Goal: Information Seeking & Learning: Learn about a topic

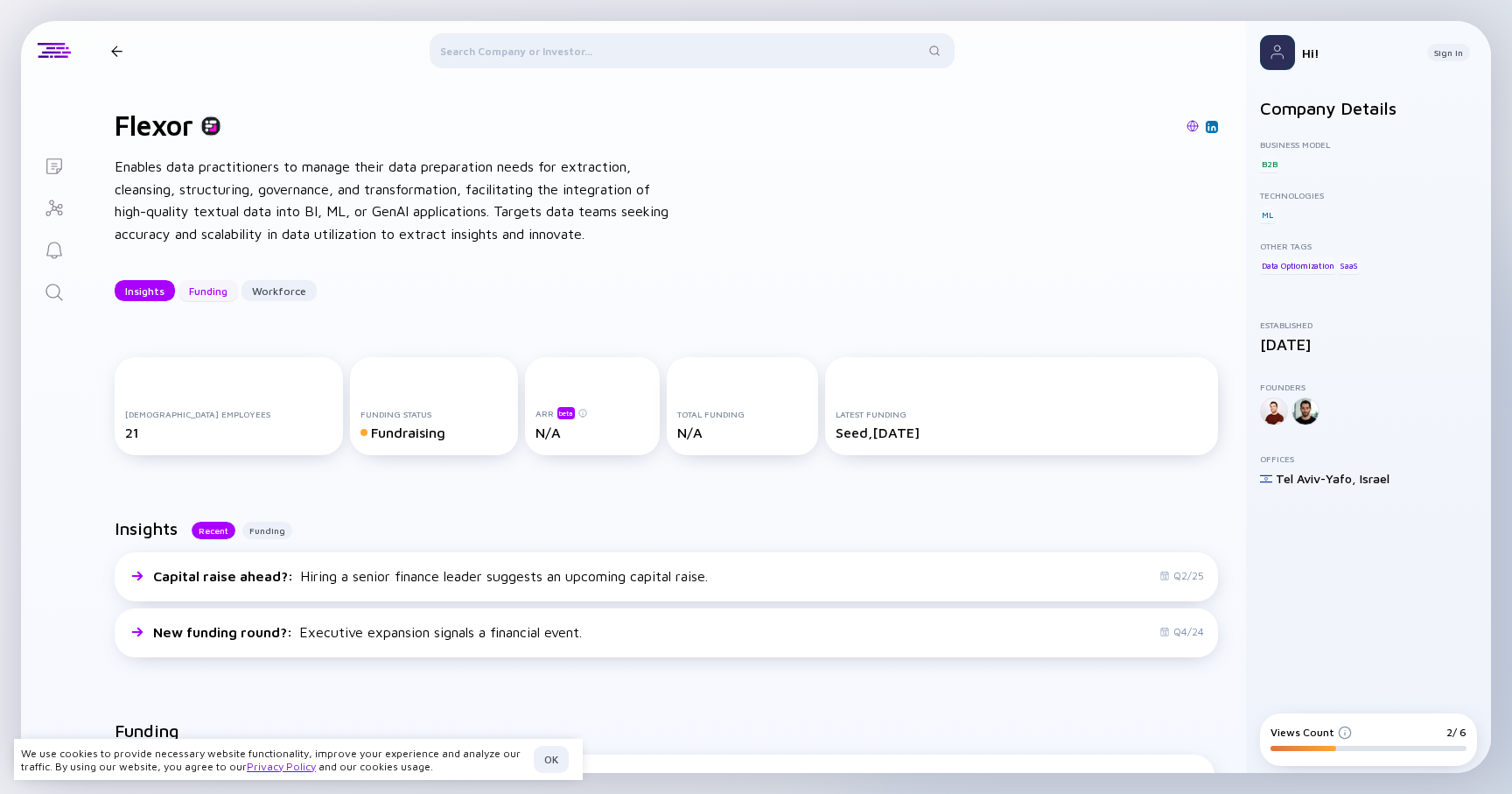
click at [225, 282] on div "Funding" at bounding box center [207, 291] width 59 height 27
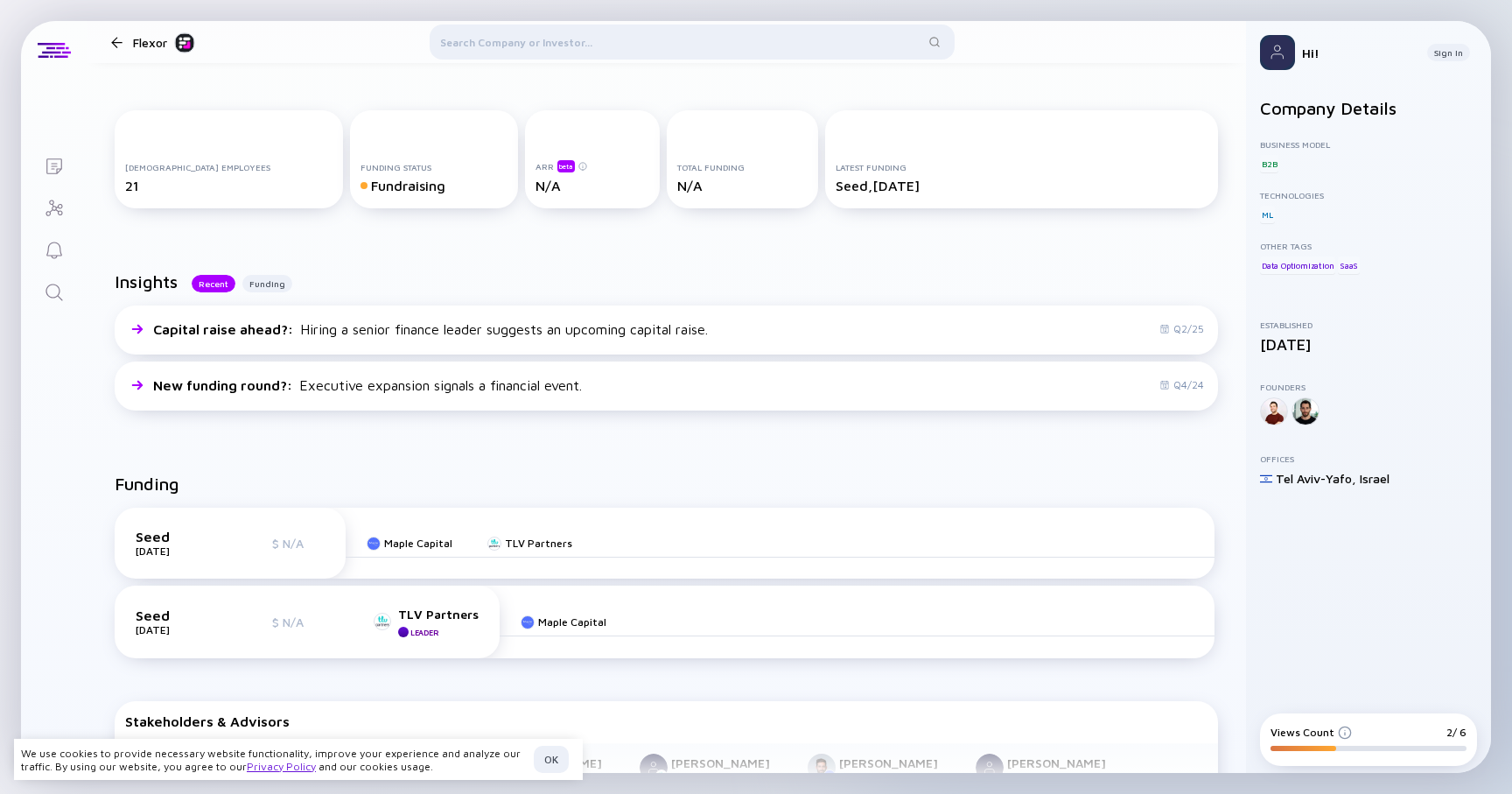
scroll to position [231, 0]
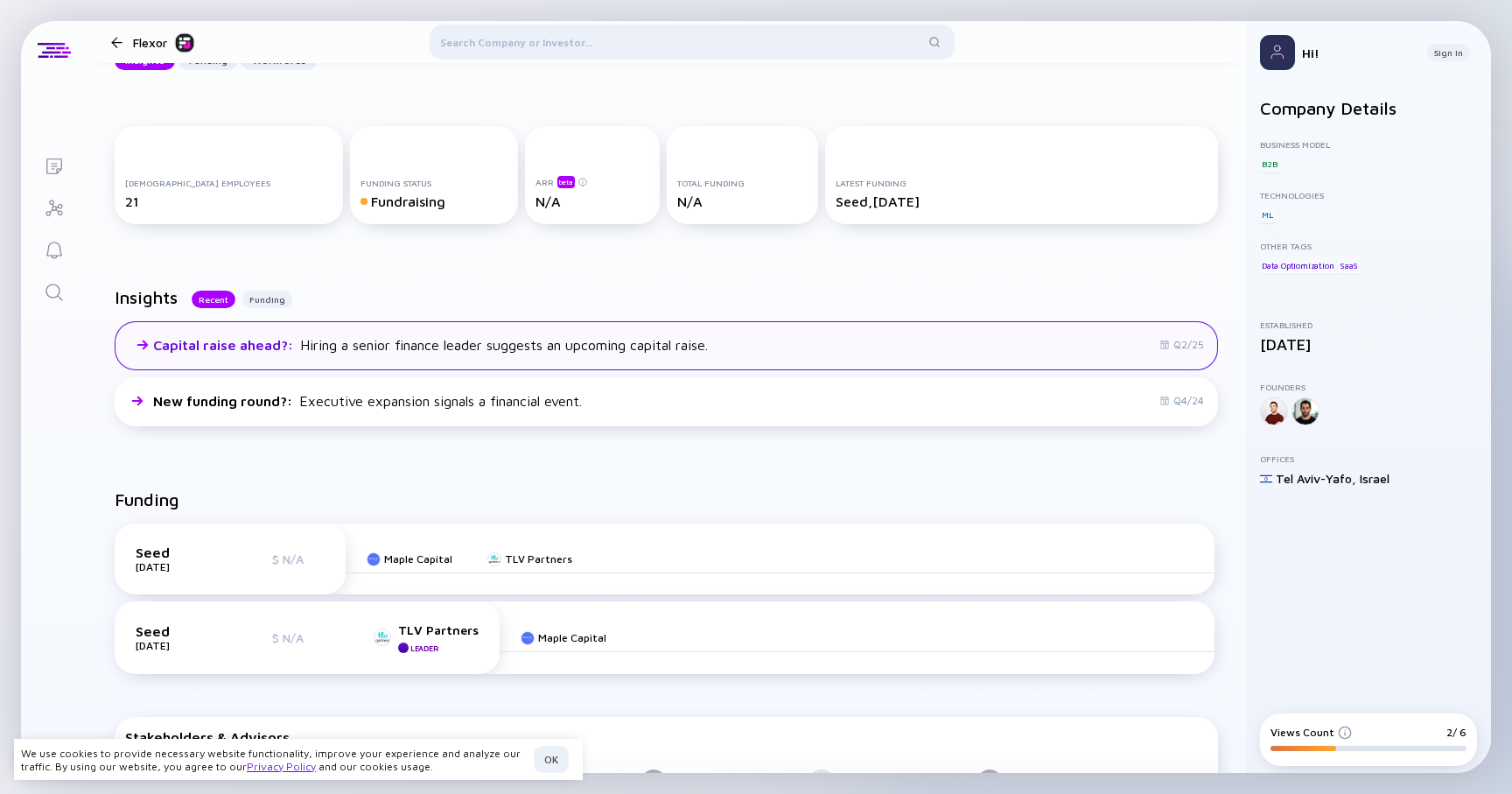
click at [199, 334] on div "Capital raise ahead? : Hiring a senior finance leader suggests an upcoming capi…" at bounding box center [416, 345] width 583 height 21
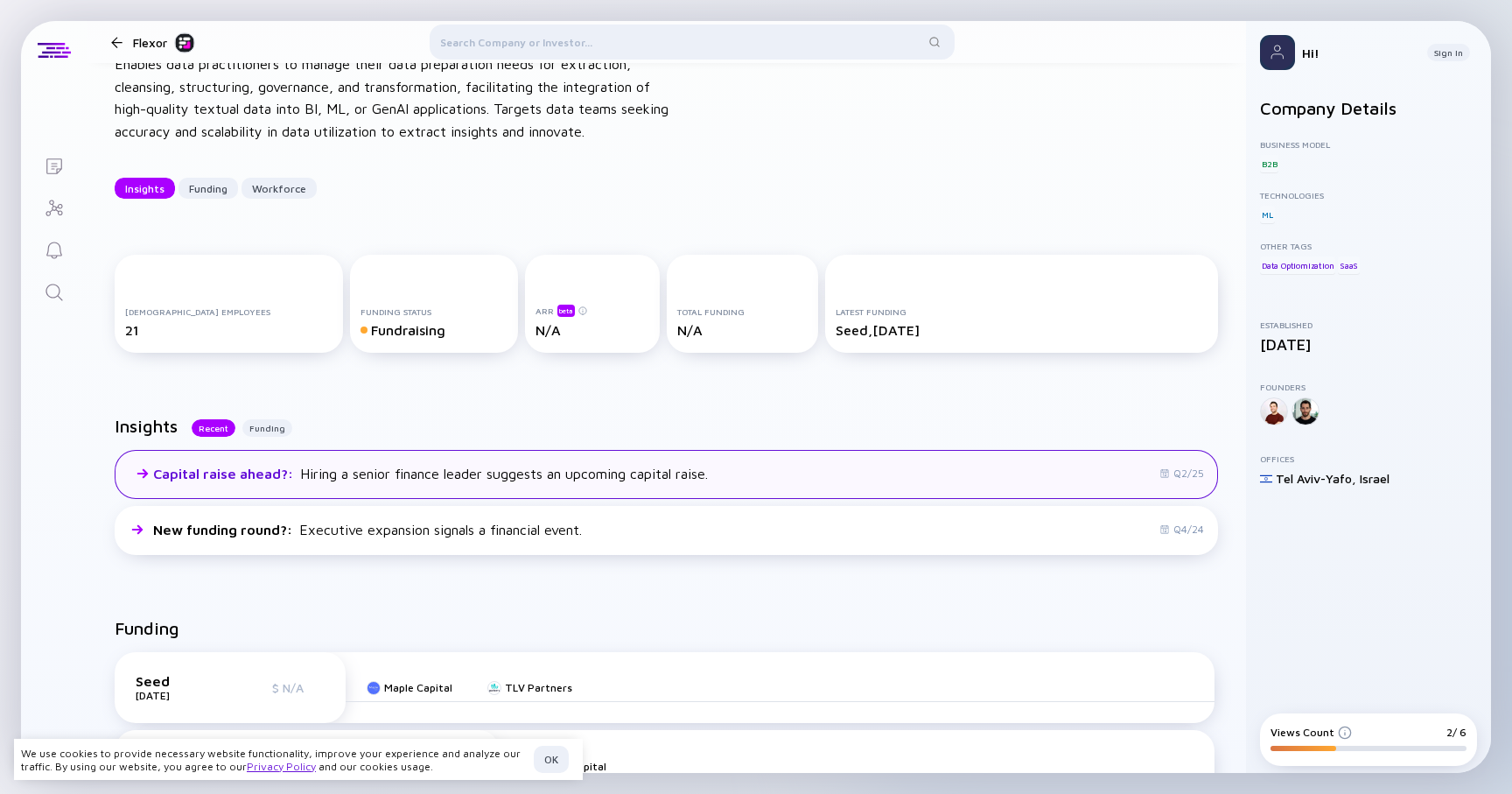
scroll to position [102, 0]
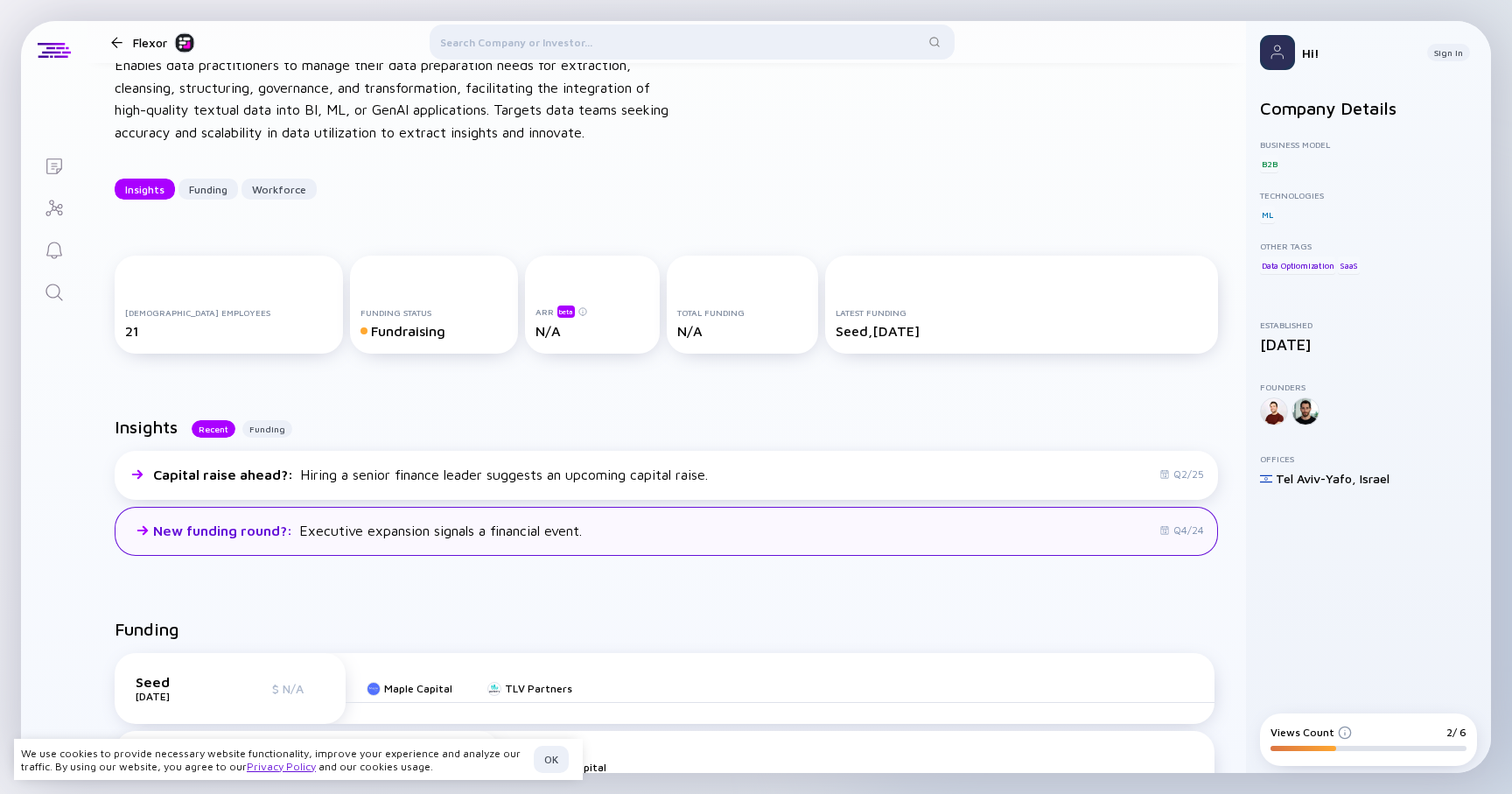
click at [253, 524] on span "New funding round? :" at bounding box center [224, 531] width 143 height 16
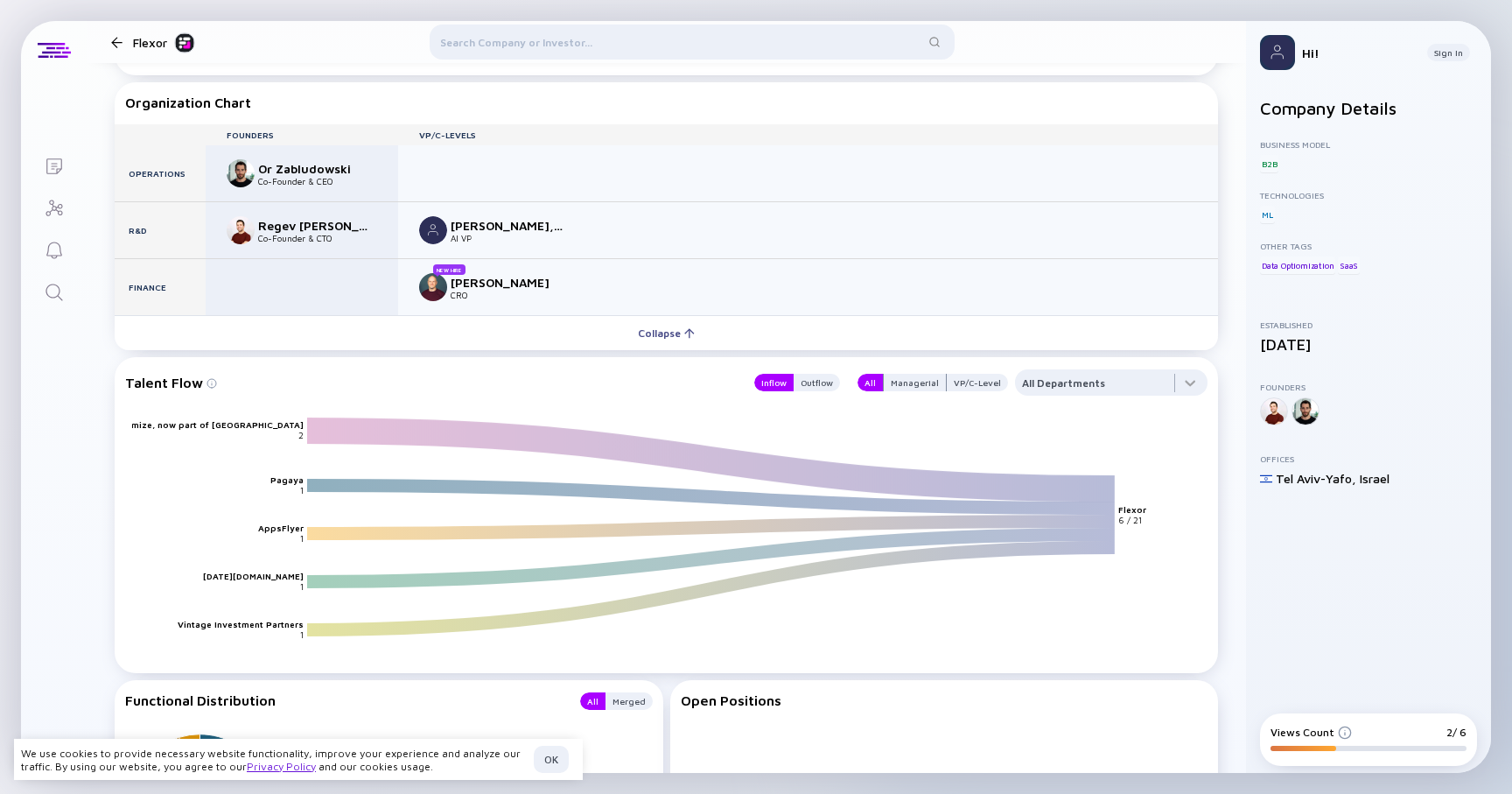
scroll to position [1913, 0]
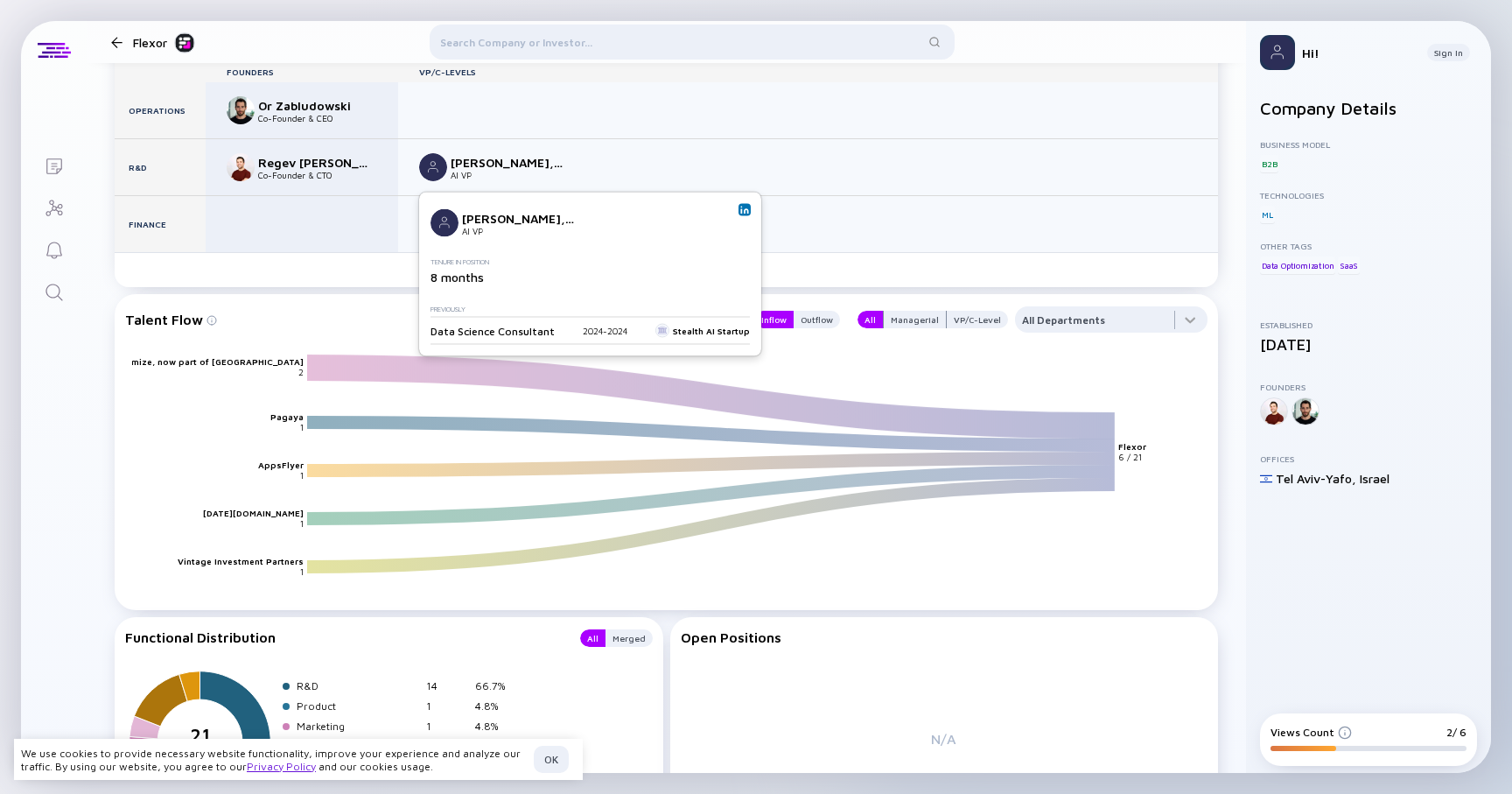
click at [453, 163] on div "Amitai Gilad, PhD" at bounding box center [508, 162] width 115 height 15
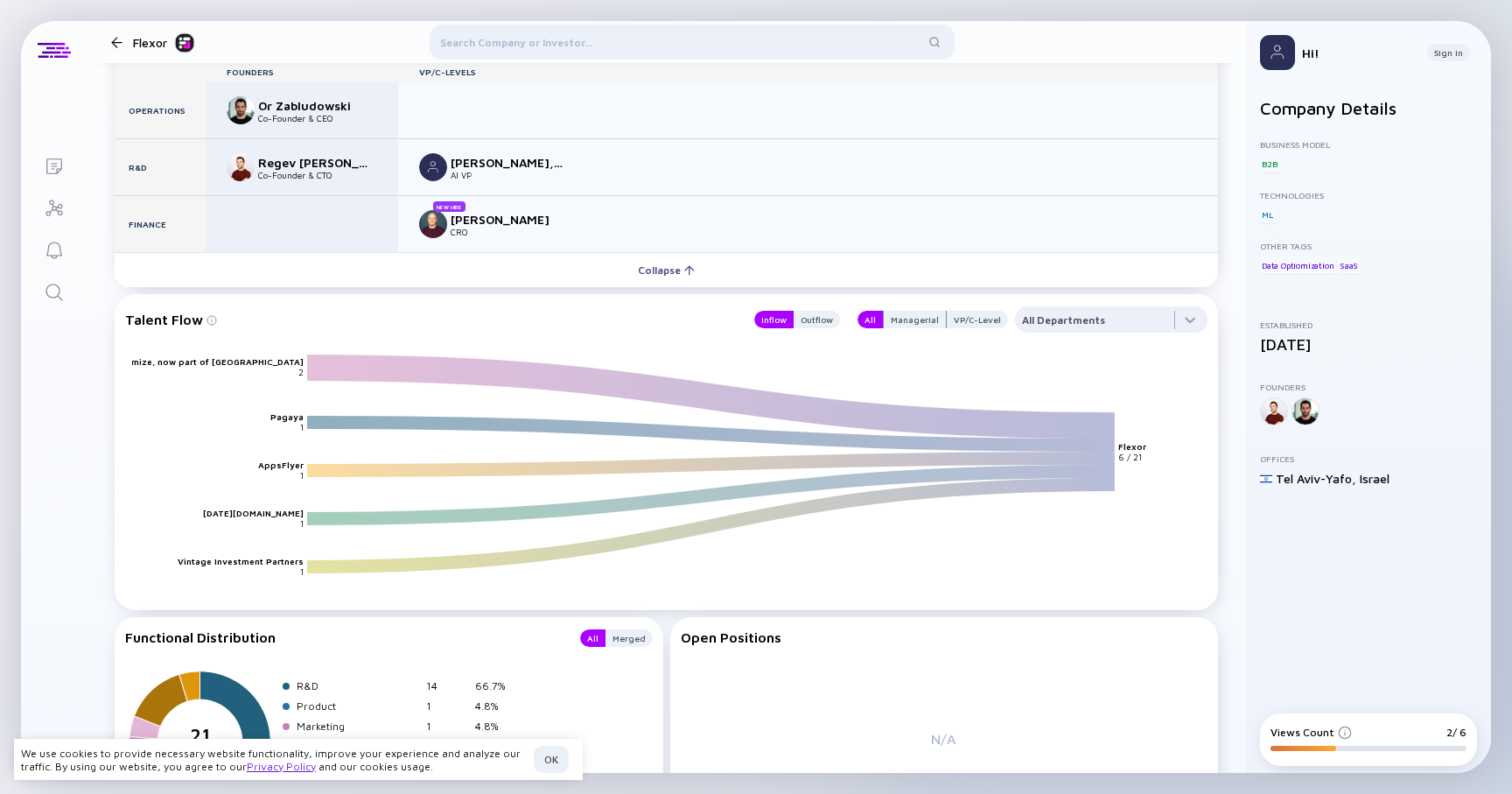
click at [333, 156] on div "Regev Ben Simon Co-Founder & CTO" at bounding box center [300, 167] width 147 height 28
click at [818, 319] on div "Outflow" at bounding box center [817, 320] width 46 height 18
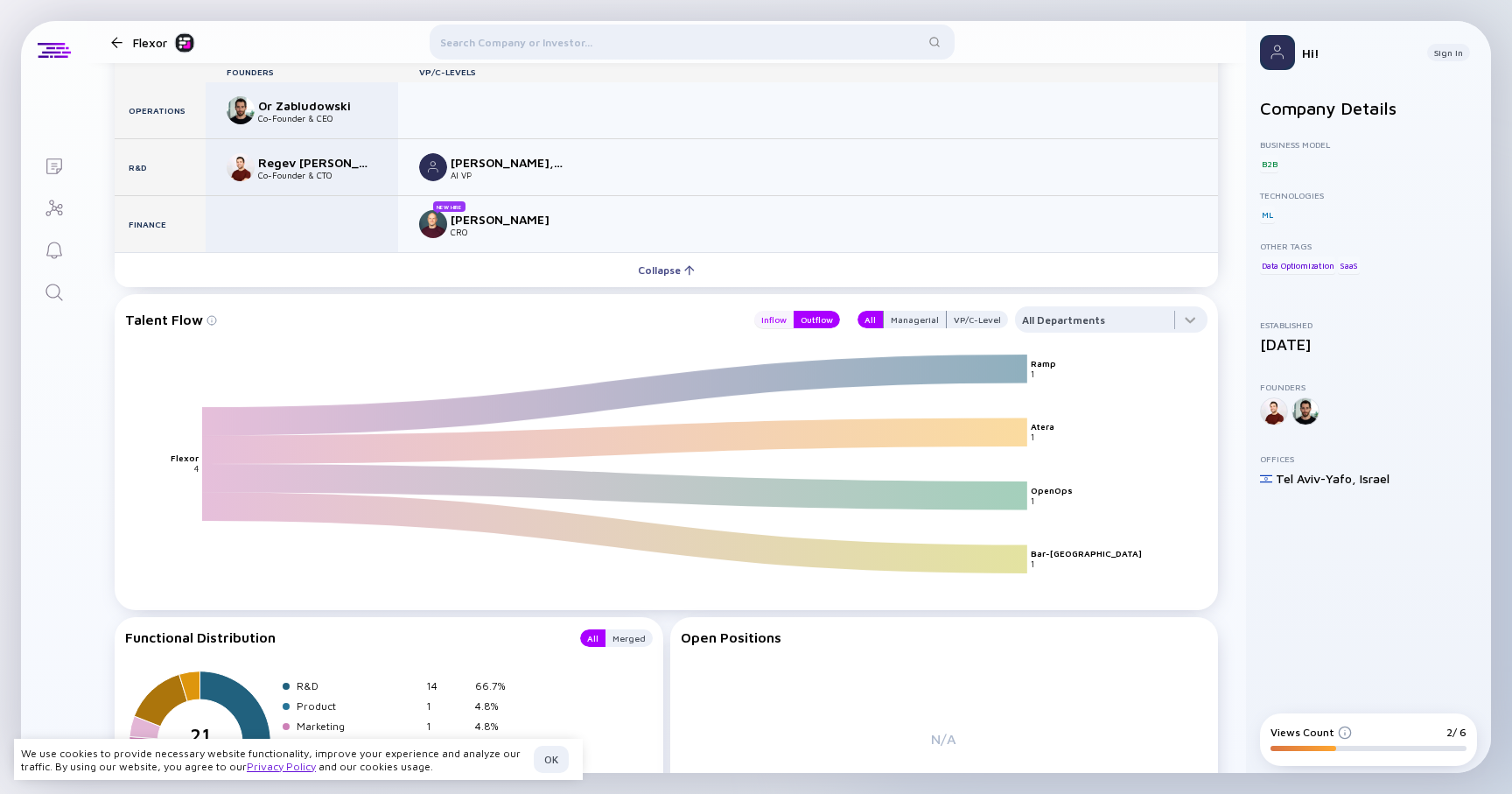
click at [778, 320] on div "Inflow" at bounding box center [773, 320] width 39 height 18
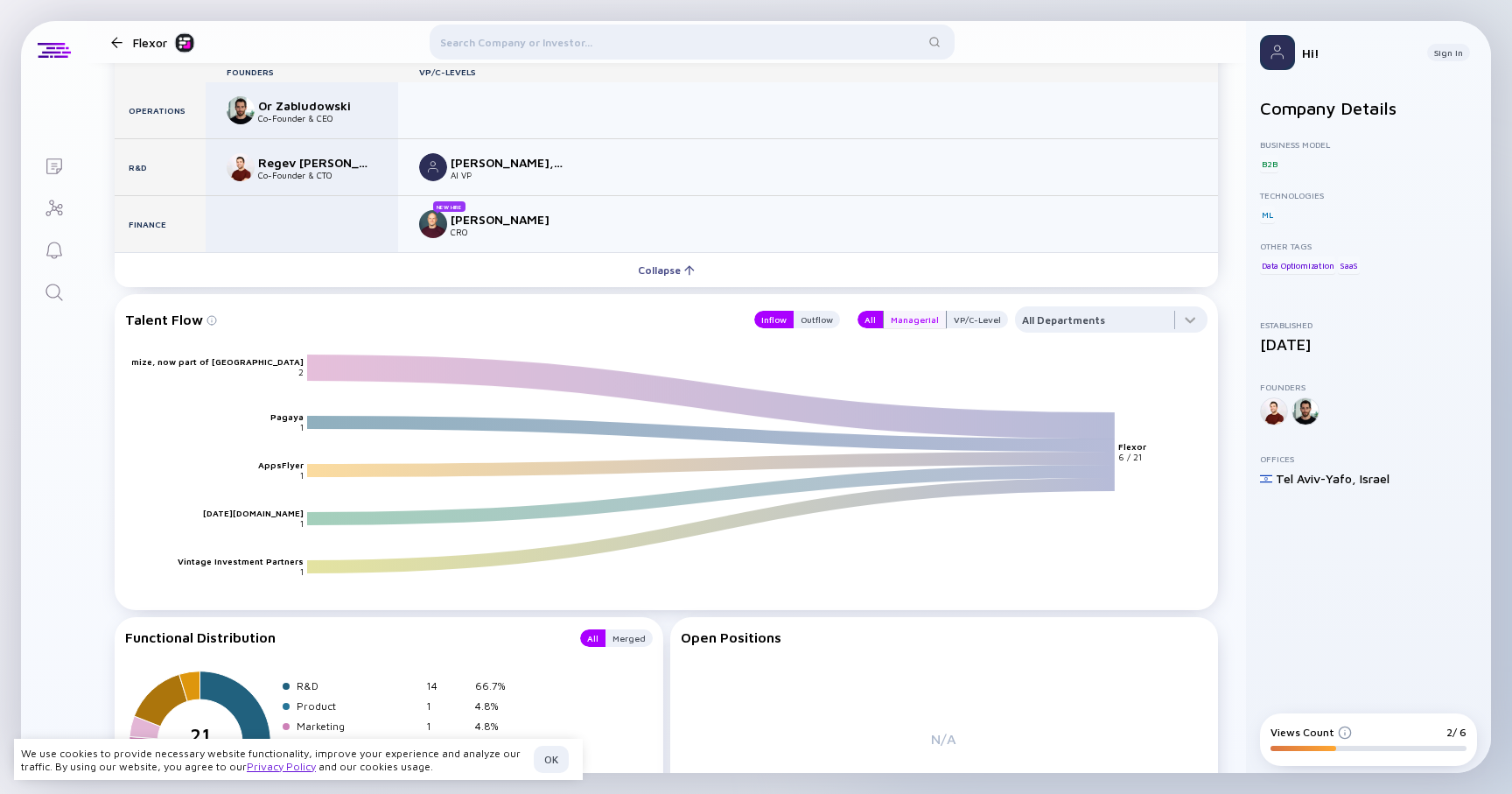
click at [924, 323] on div "Managerial" at bounding box center [915, 320] width 62 height 18
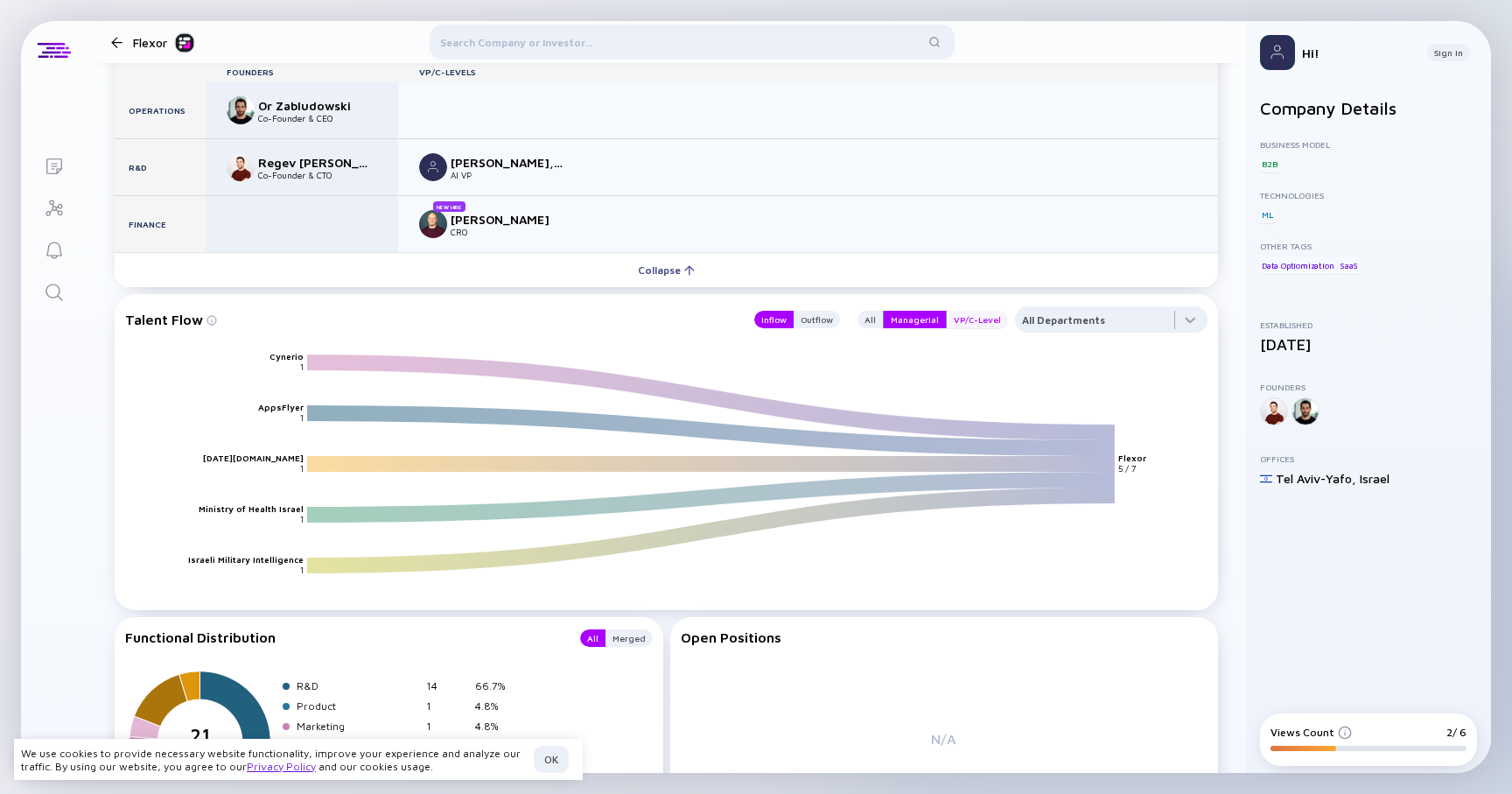
click at [986, 318] on div "VP/C-Level" at bounding box center [977, 320] width 61 height 18
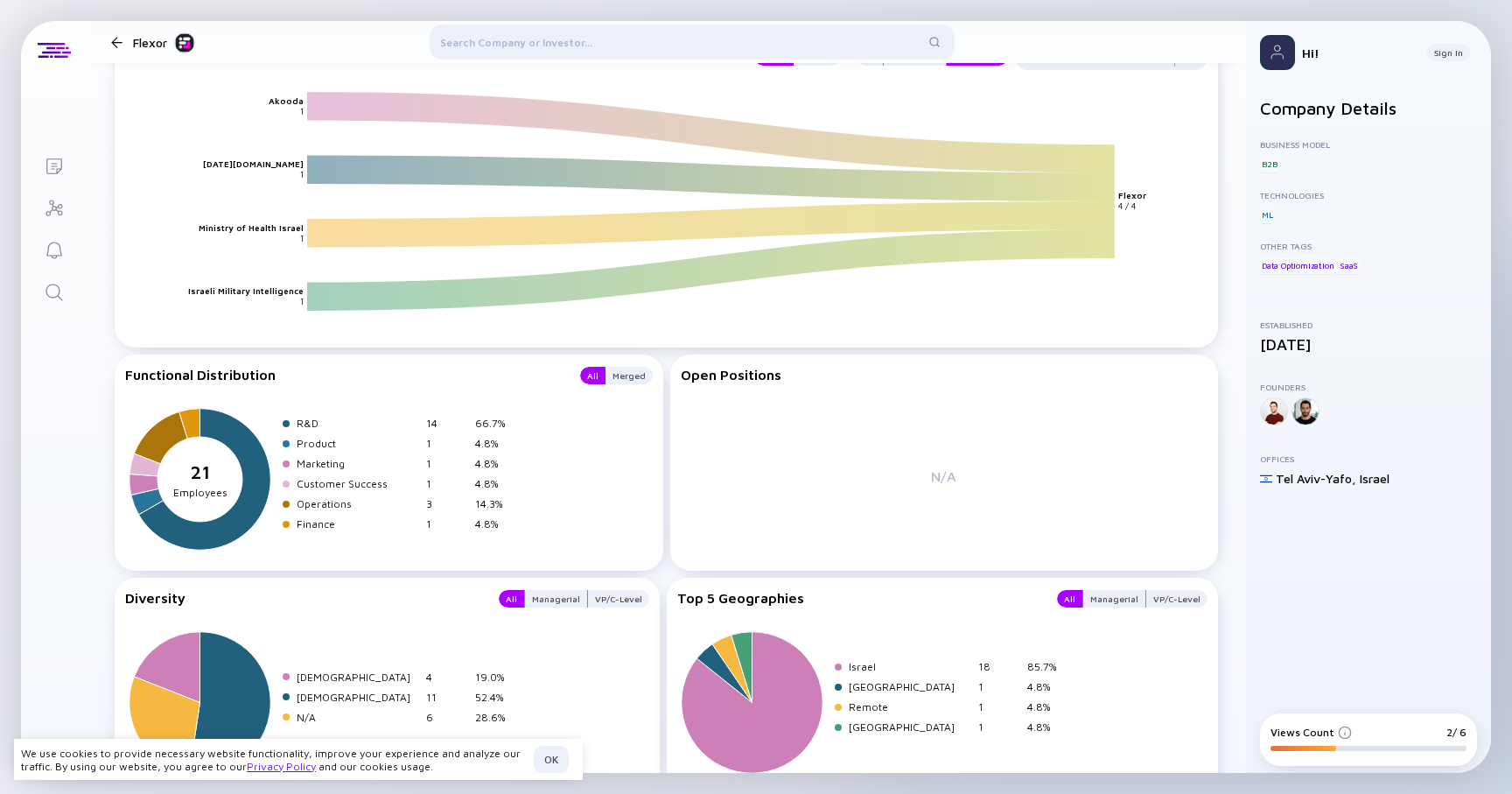
scroll to position [2267, 0]
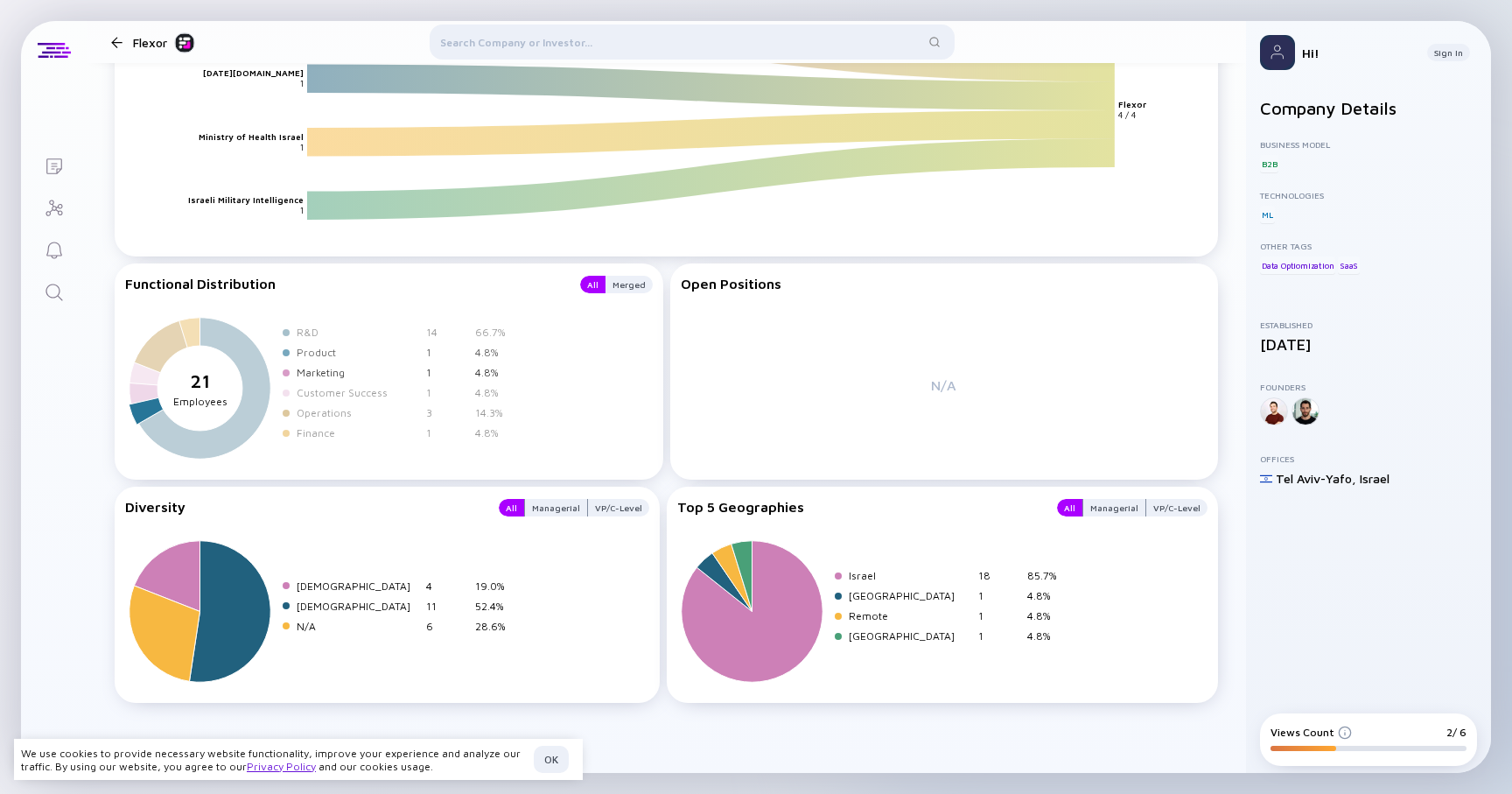
click at [319, 359] on div "Product" at bounding box center [358, 352] width 122 height 13
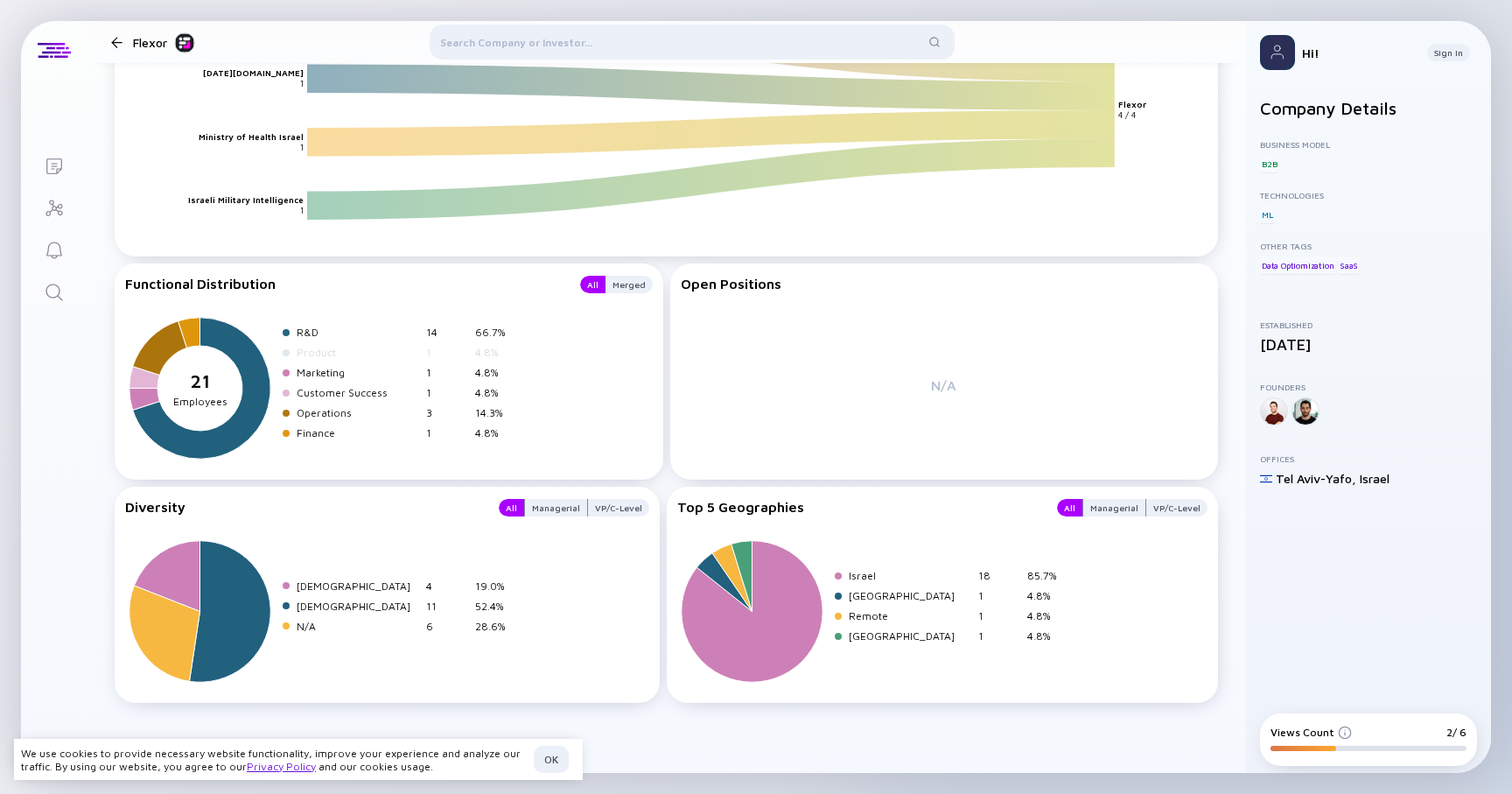
click at [309, 351] on div "Product" at bounding box center [358, 352] width 122 height 13
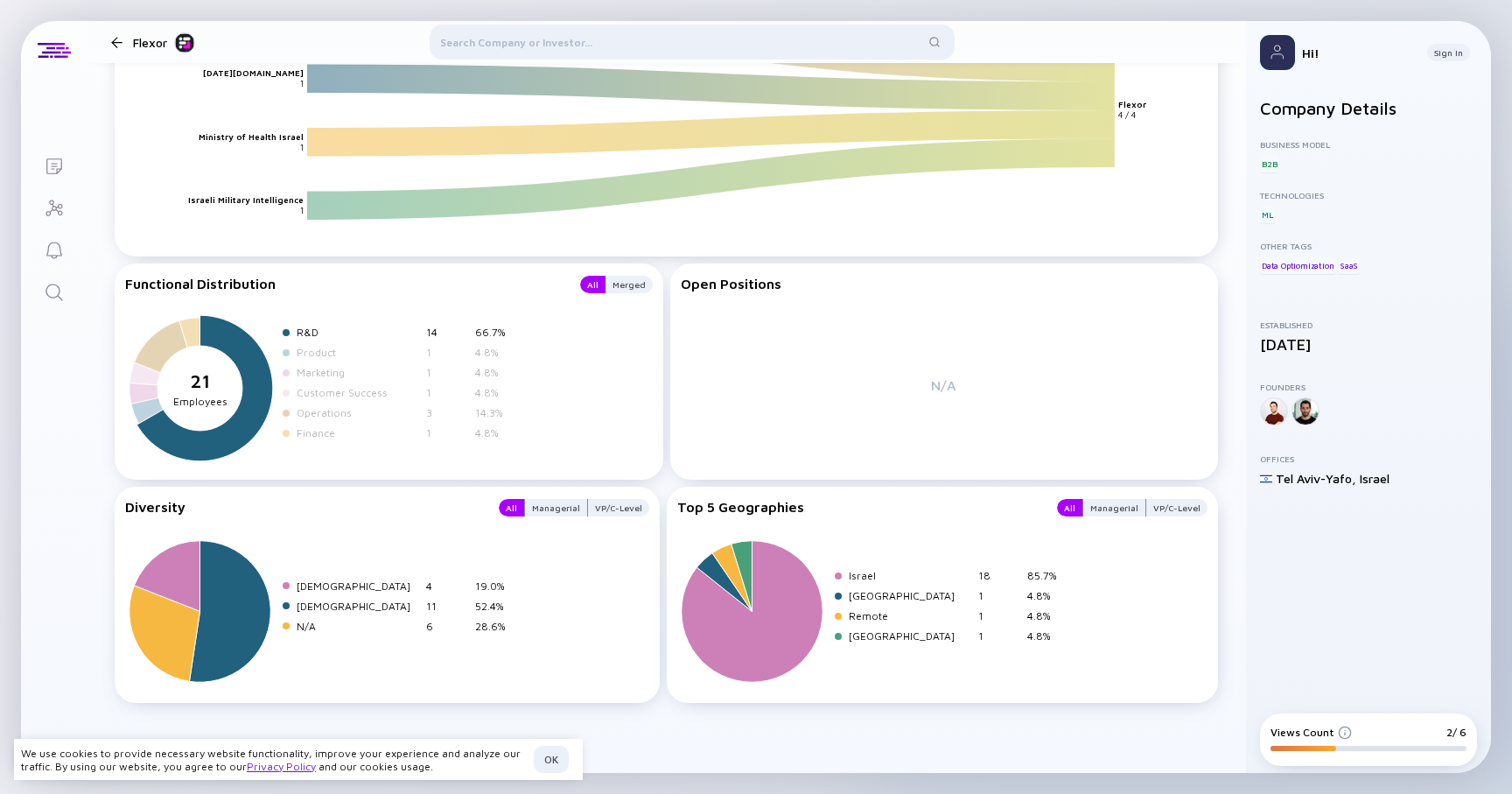
click at [306, 339] on div "R&D" at bounding box center [358, 331] width 122 height 13
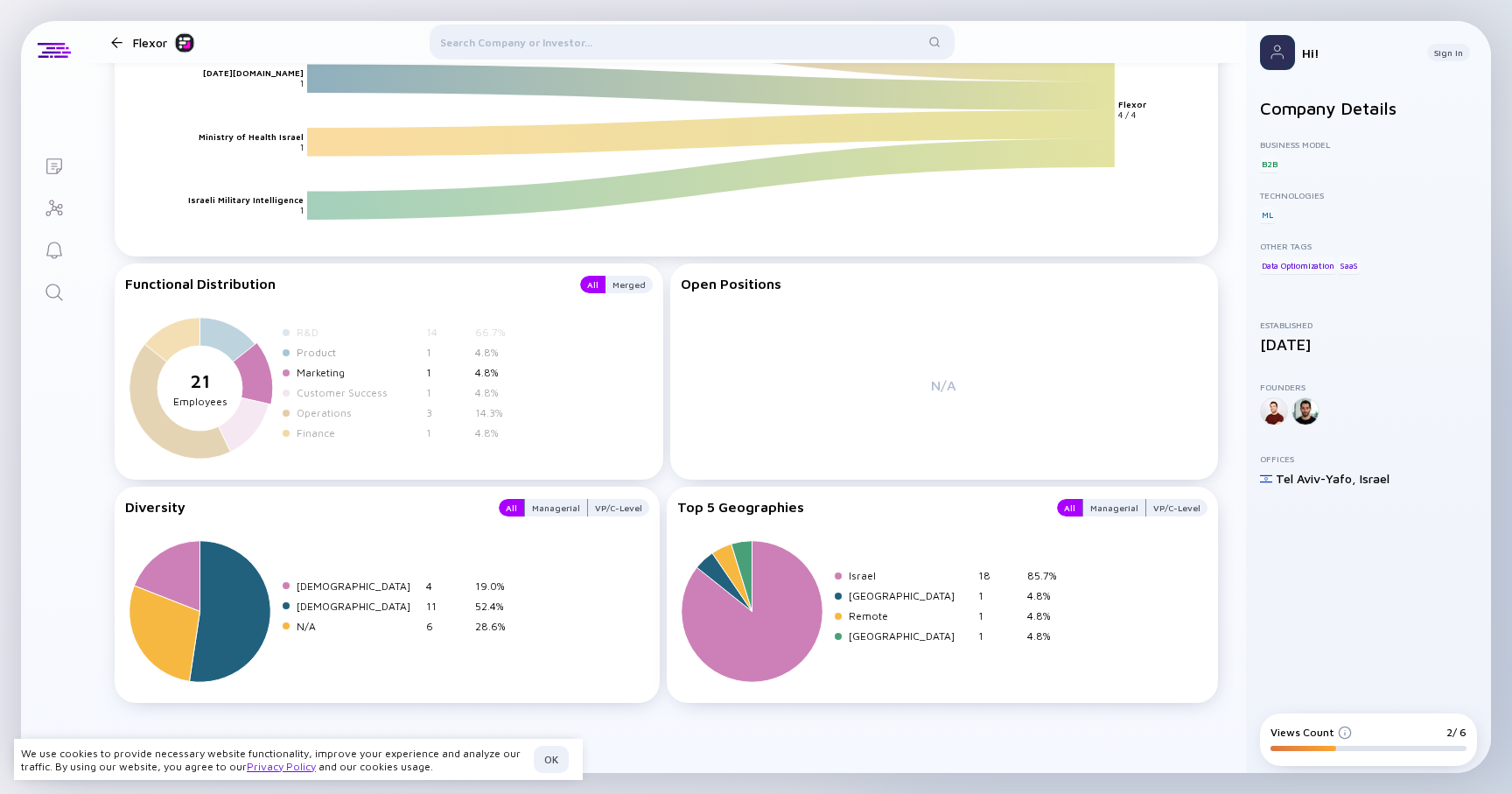
click at [309, 371] on div "Marketing" at bounding box center [358, 372] width 122 height 13
click at [312, 390] on div "Customer Success" at bounding box center [358, 393] width 122 height 13
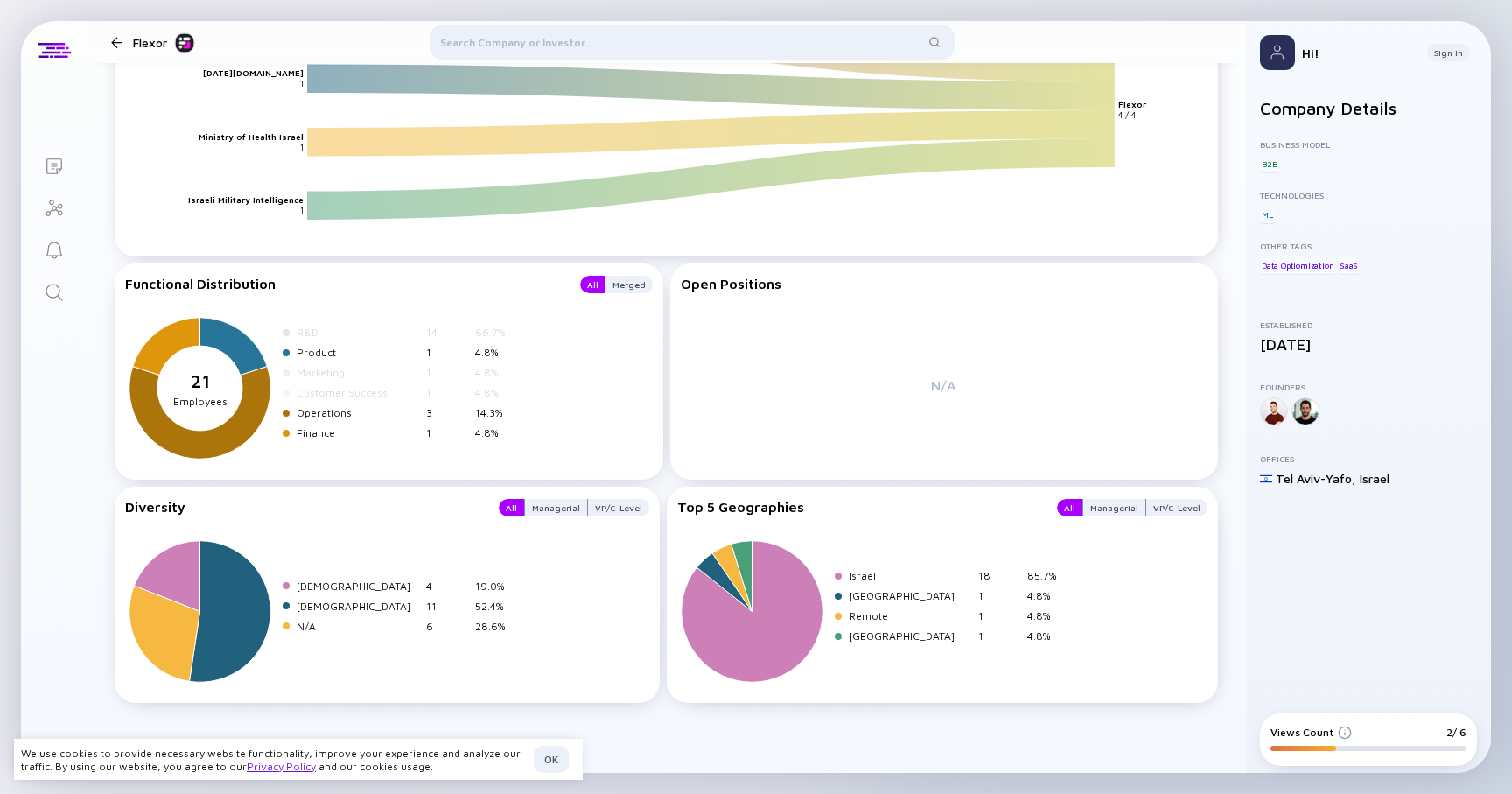
click at [312, 404] on div "R&D 14 66.7% Product 1 4.8% Marketing 1 4.8% Customer Success 1 4.8% Operations…" at bounding box center [399, 385] width 235 height 121
click at [312, 409] on div "Operations" at bounding box center [358, 412] width 122 height 13
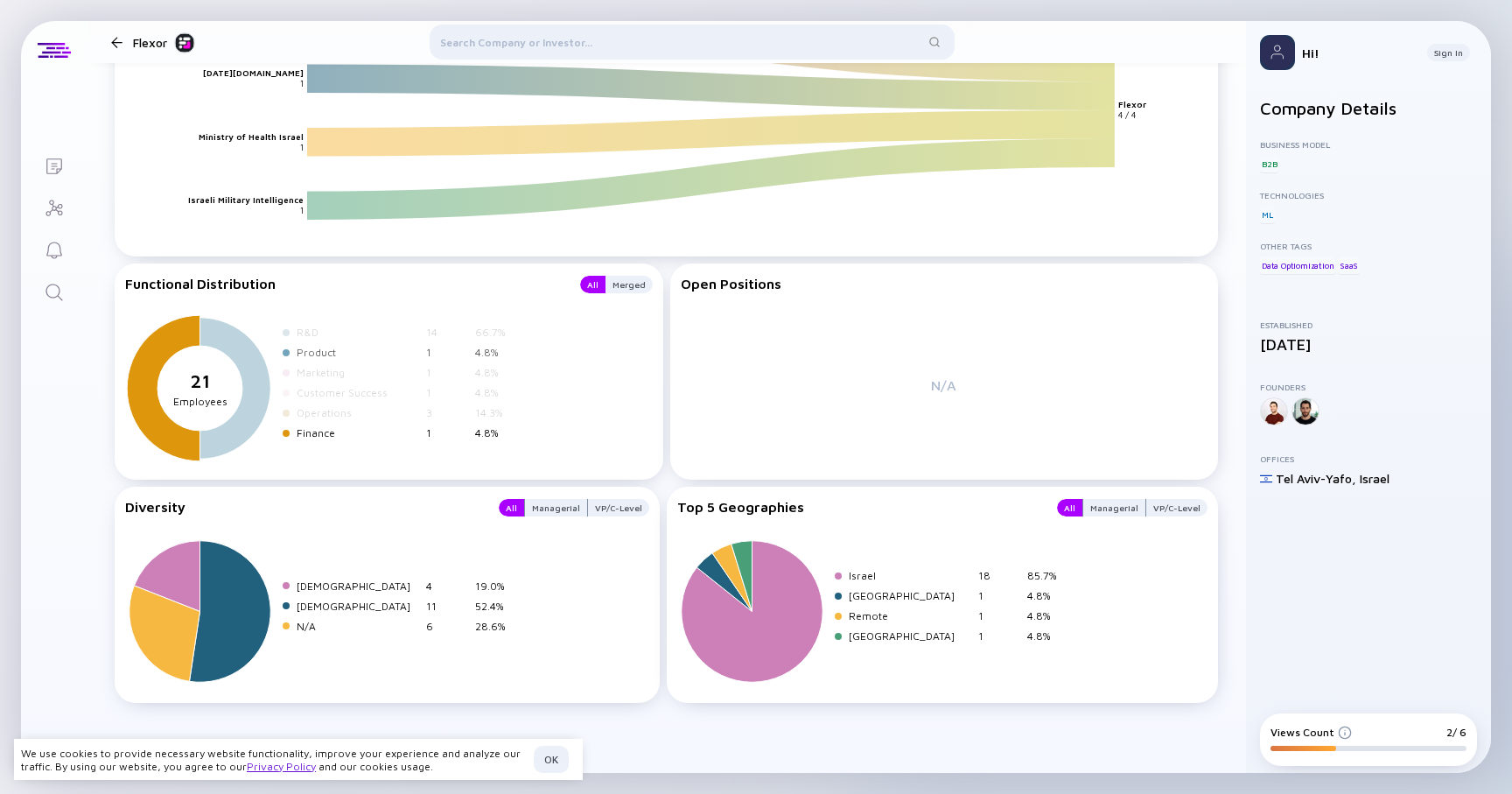
click at [308, 428] on div "Finance" at bounding box center [358, 432] width 122 height 13
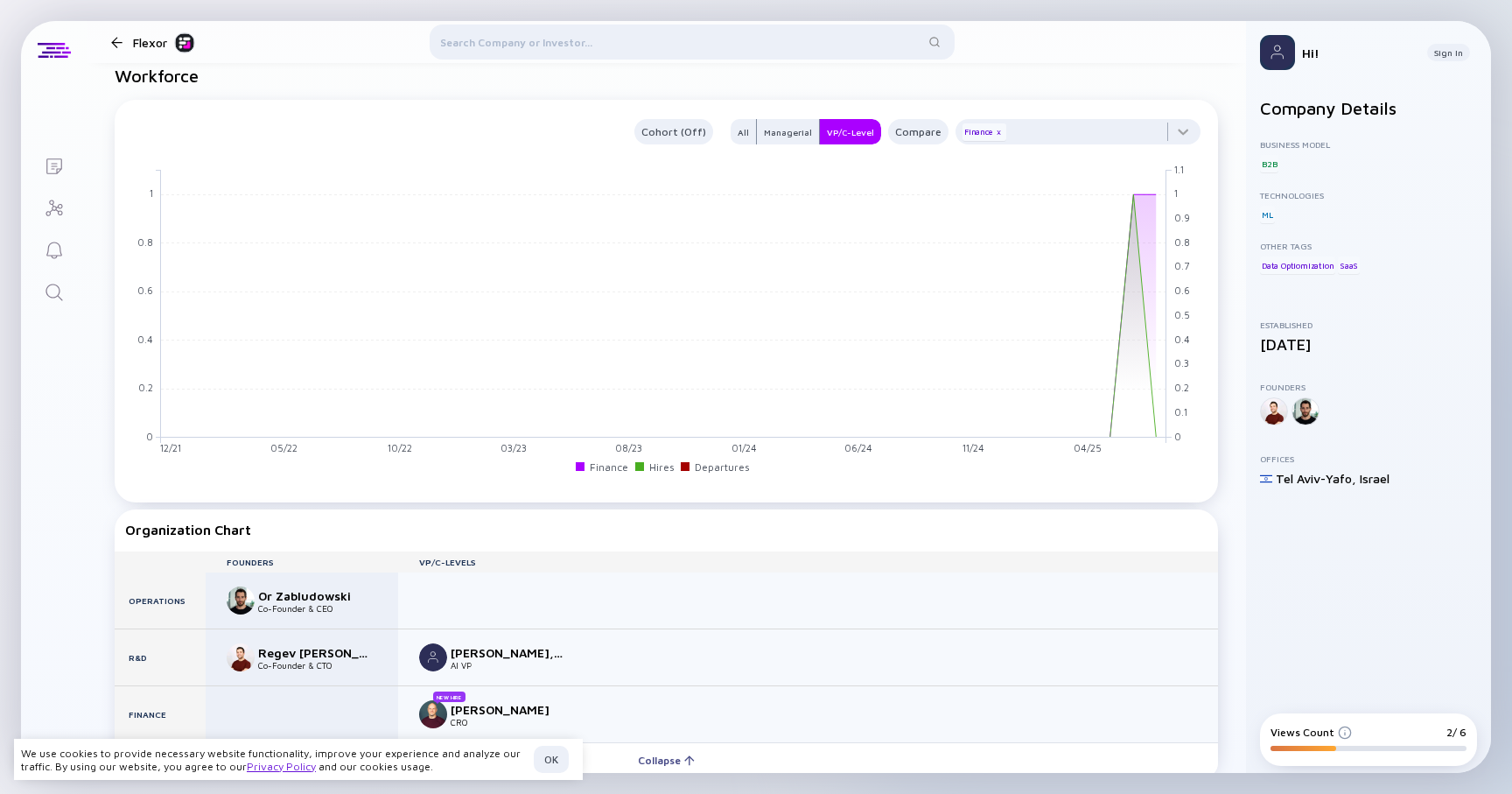
scroll to position [1305, 0]
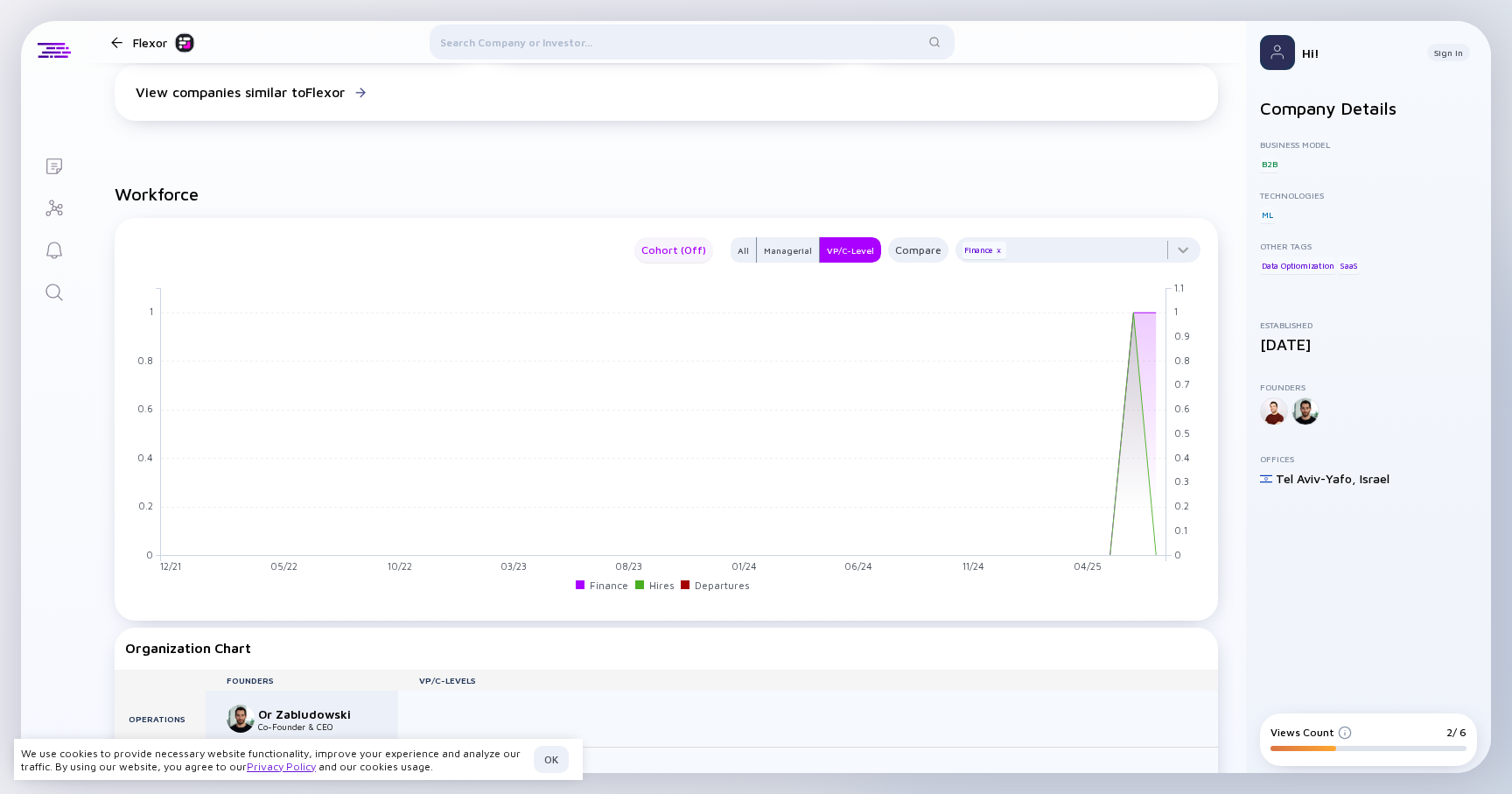
click at [675, 257] on div "Cohort (Off)" at bounding box center [673, 250] width 79 height 20
click at [749, 255] on div "All" at bounding box center [743, 251] width 26 height 18
click at [1000, 253] on div "x" at bounding box center [999, 251] width 11 height 11
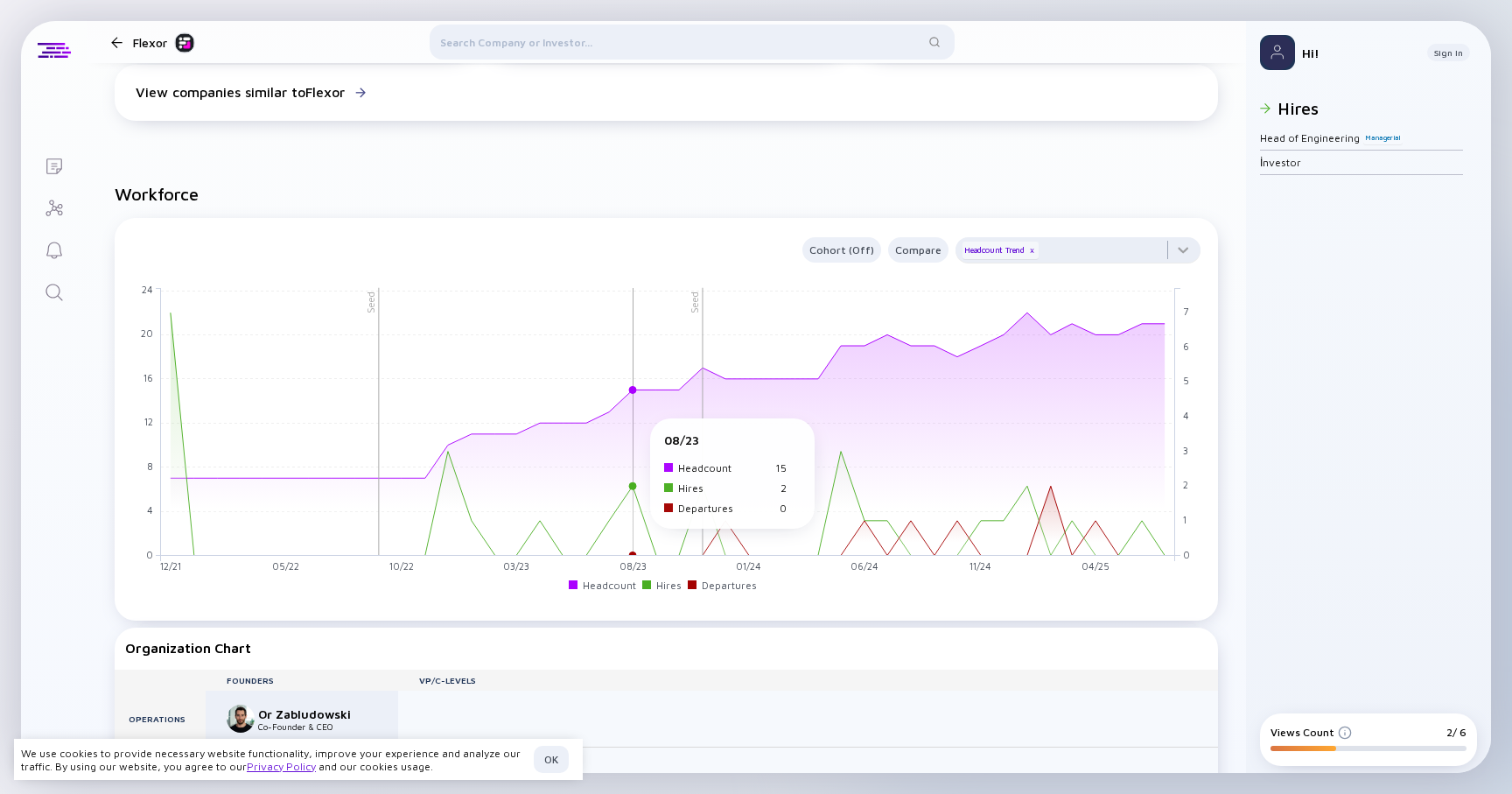
click at [622, 427] on rect at bounding box center [668, 422] width 1014 height 268
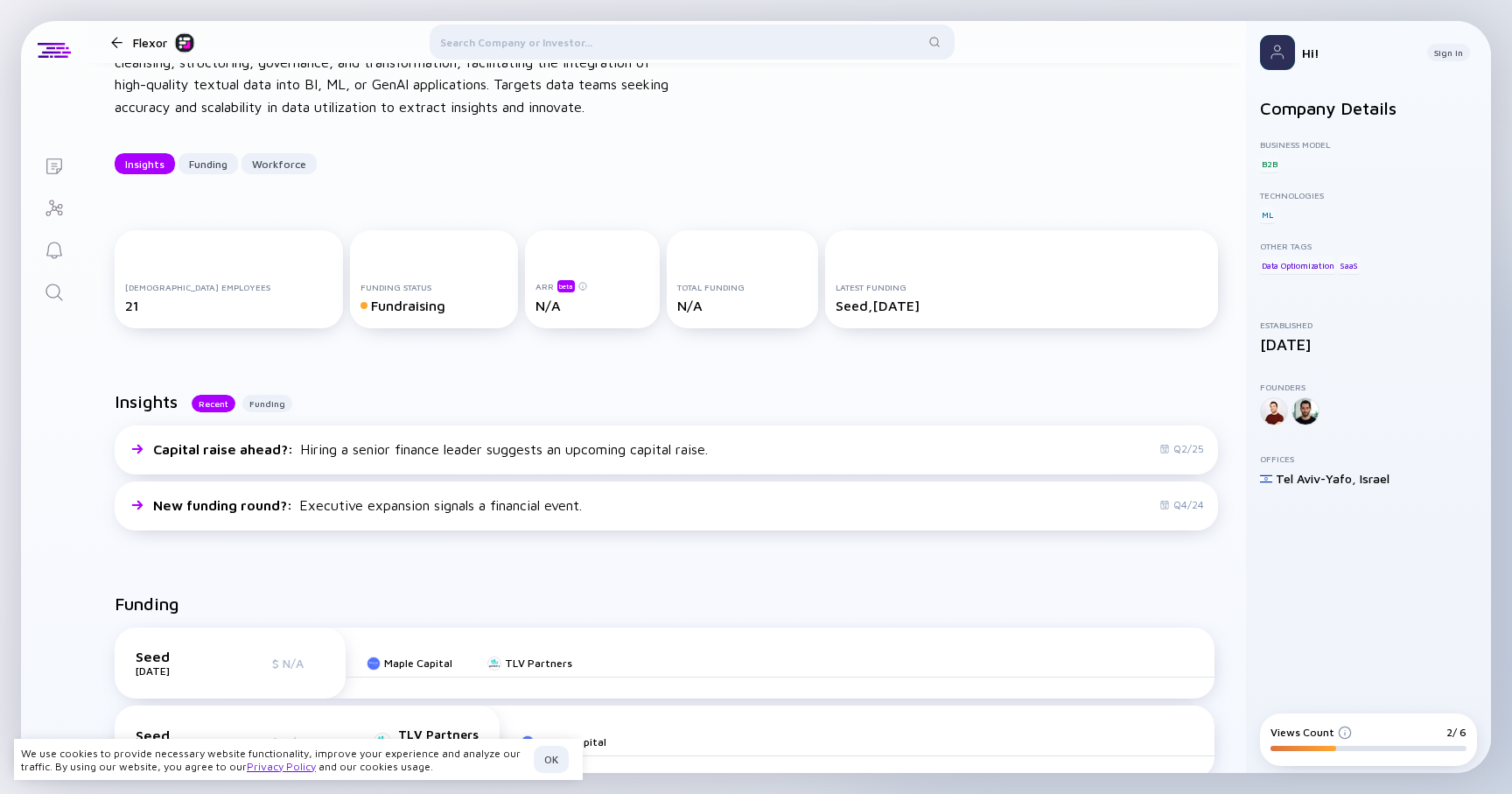
scroll to position [0, 0]
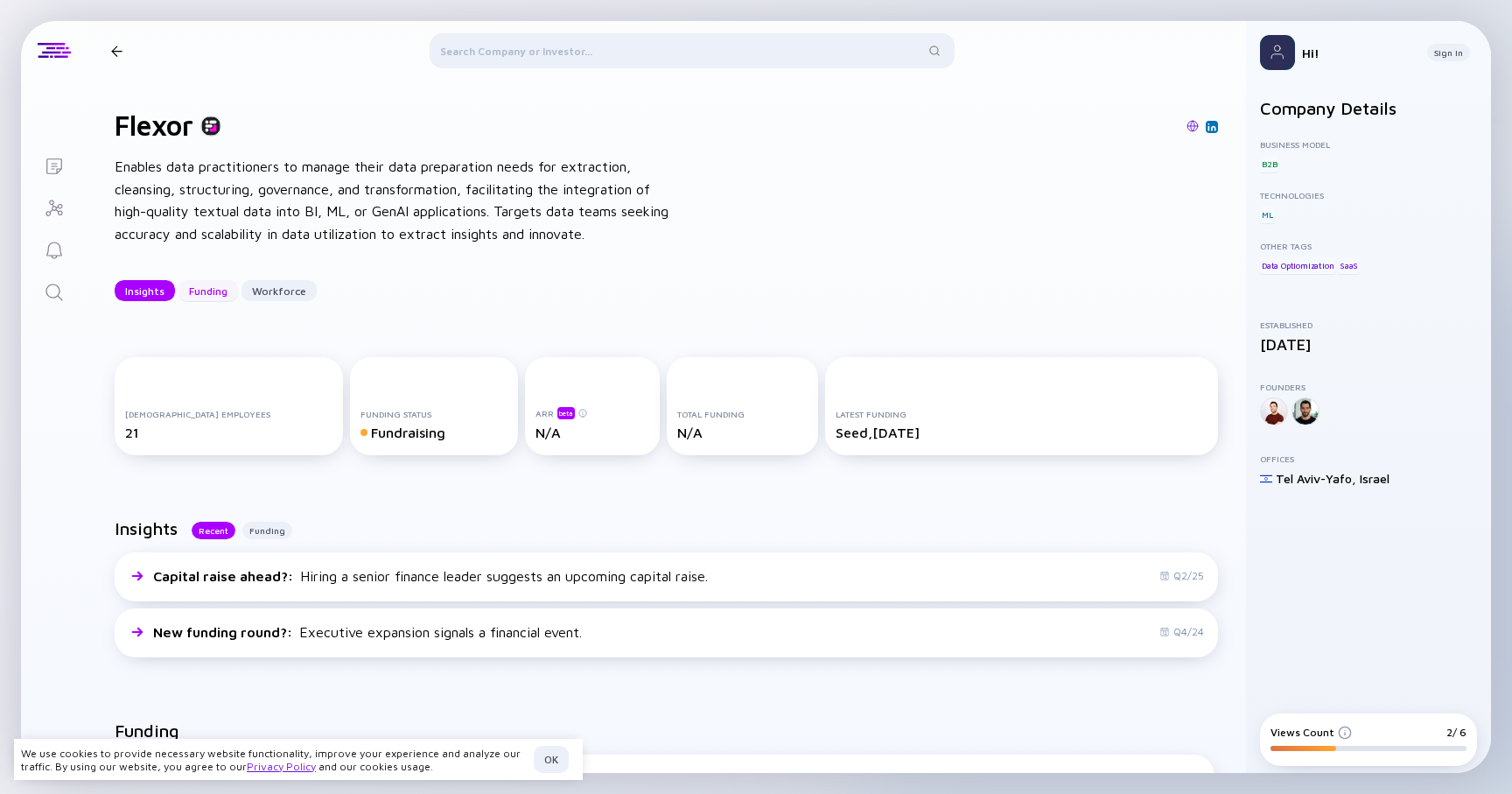
click at [199, 300] on div "Funding" at bounding box center [207, 291] width 59 height 27
click at [278, 284] on div "Workforce" at bounding box center [279, 291] width 75 height 27
click at [206, 292] on div "Funding" at bounding box center [207, 291] width 59 height 27
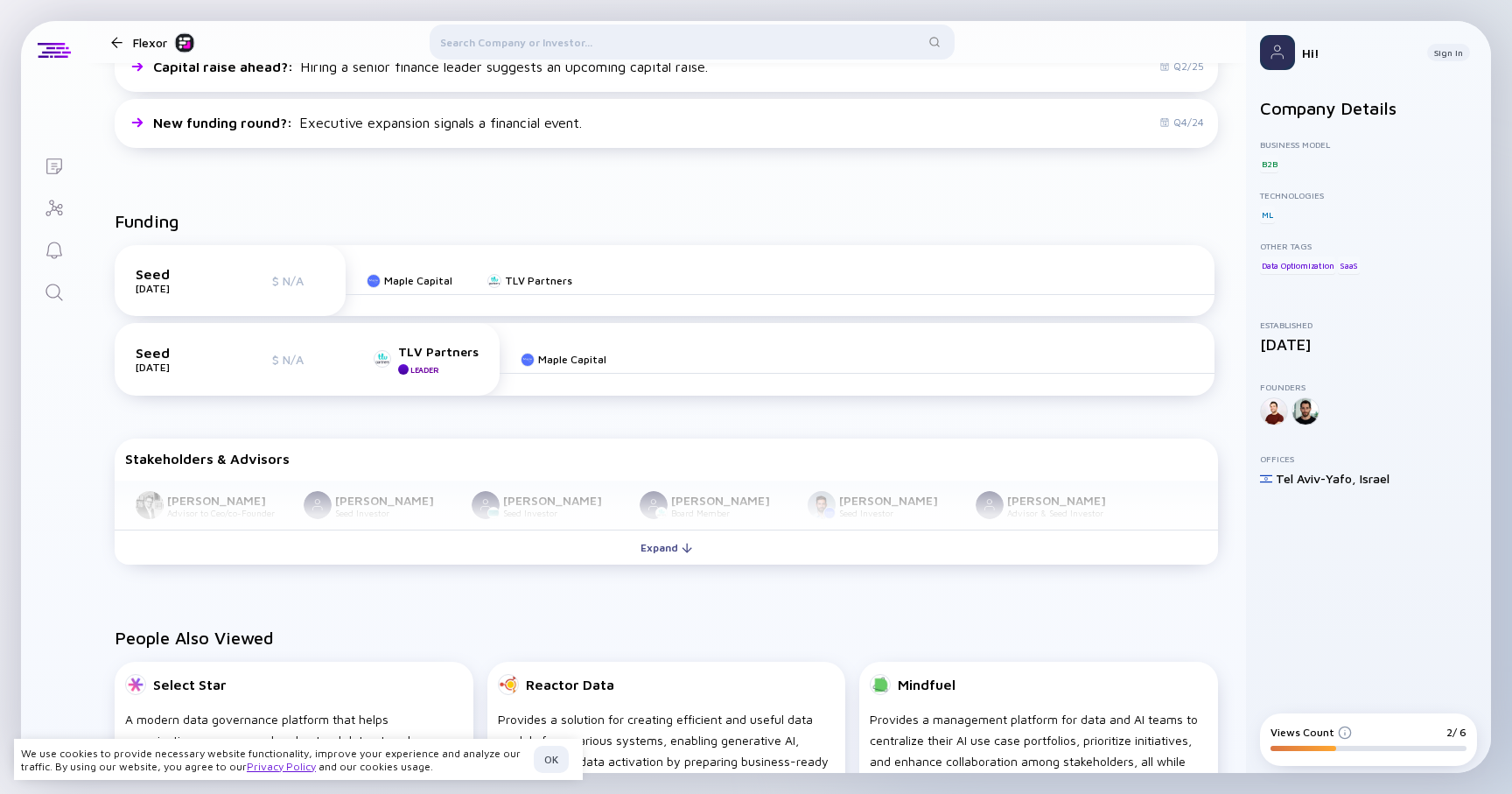
scroll to position [525, 0]
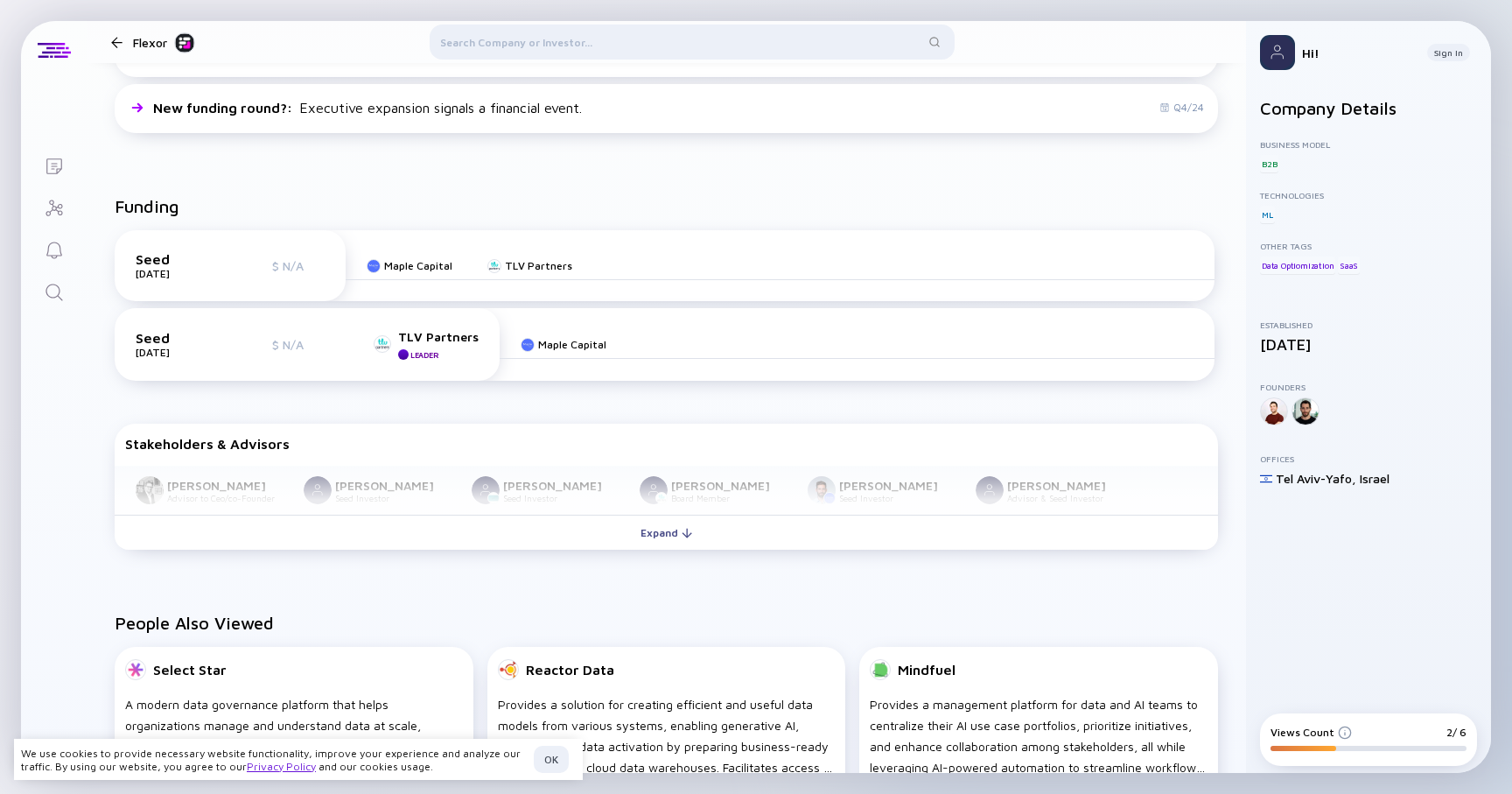
click at [305, 272] on div "$ N/A" at bounding box center [298, 265] width 52 height 15
click at [538, 350] on div "Maple Capital" at bounding box center [563, 345] width 86 height 28
click at [642, 519] on div "Expand" at bounding box center [666, 533] width 73 height 27
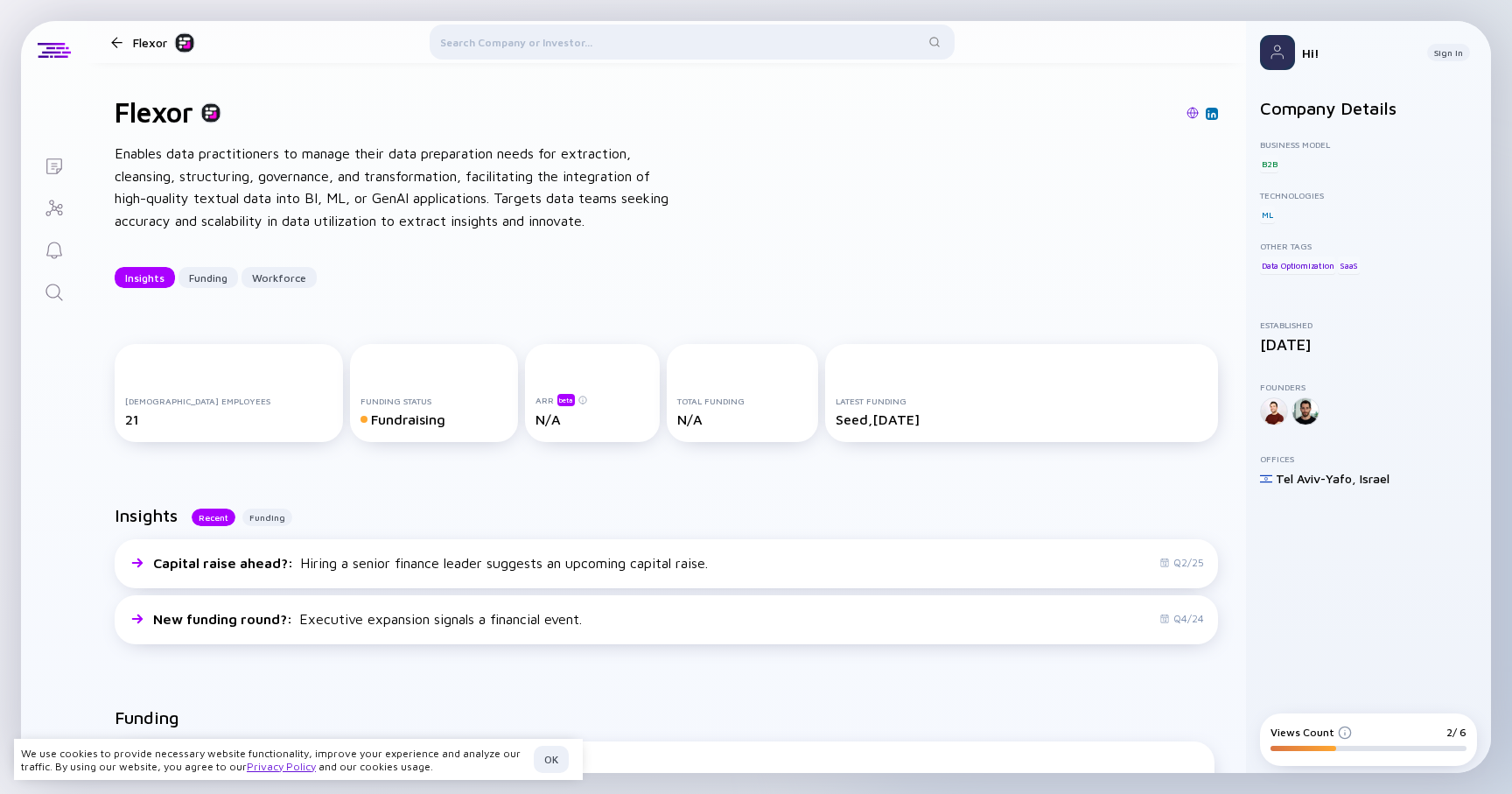
scroll to position [0, 0]
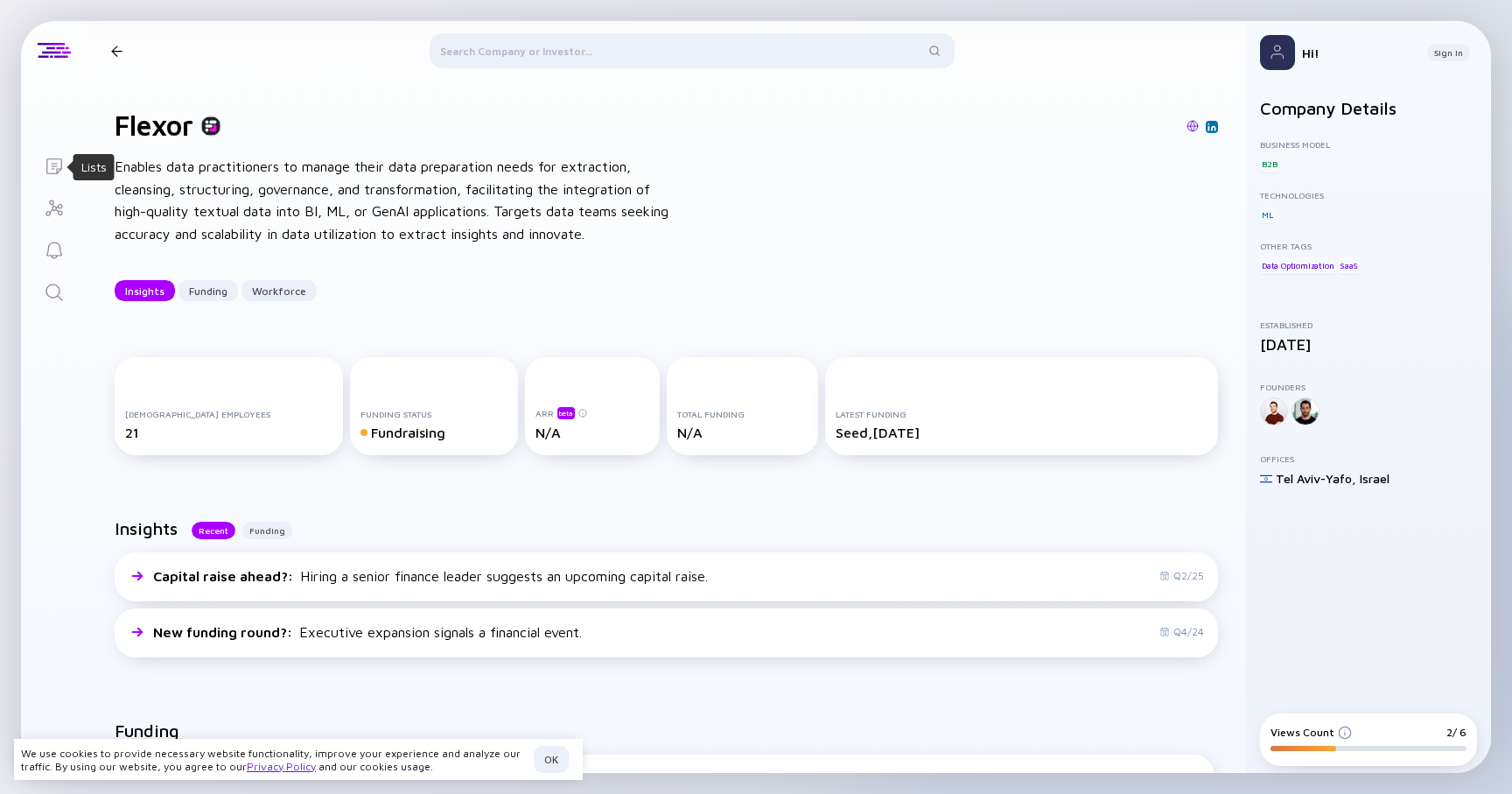
click at [58, 174] on icon "Lists" at bounding box center [54, 167] width 21 height 21
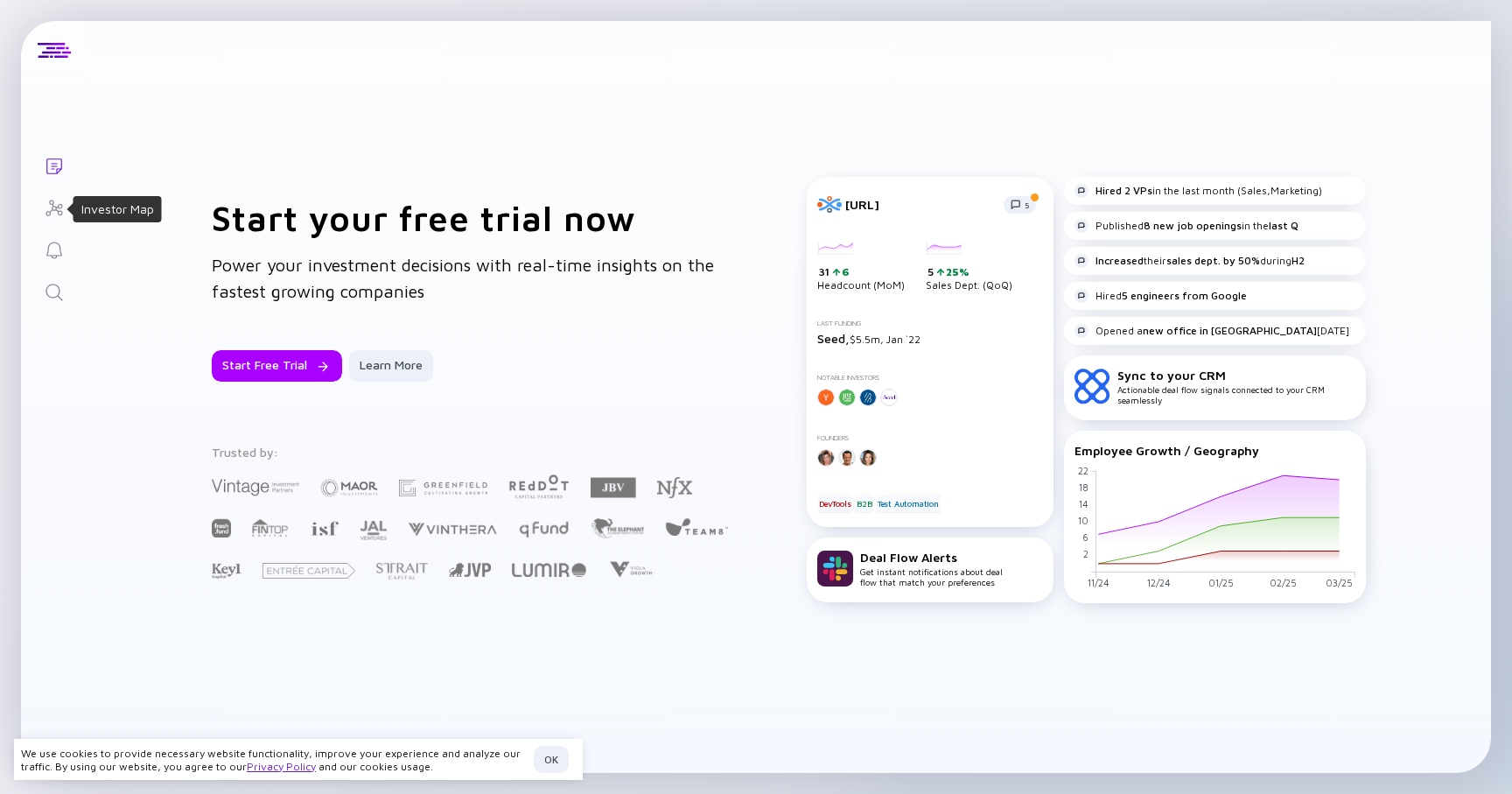
click at [62, 206] on icon "Investor Map" at bounding box center [54, 208] width 21 height 21
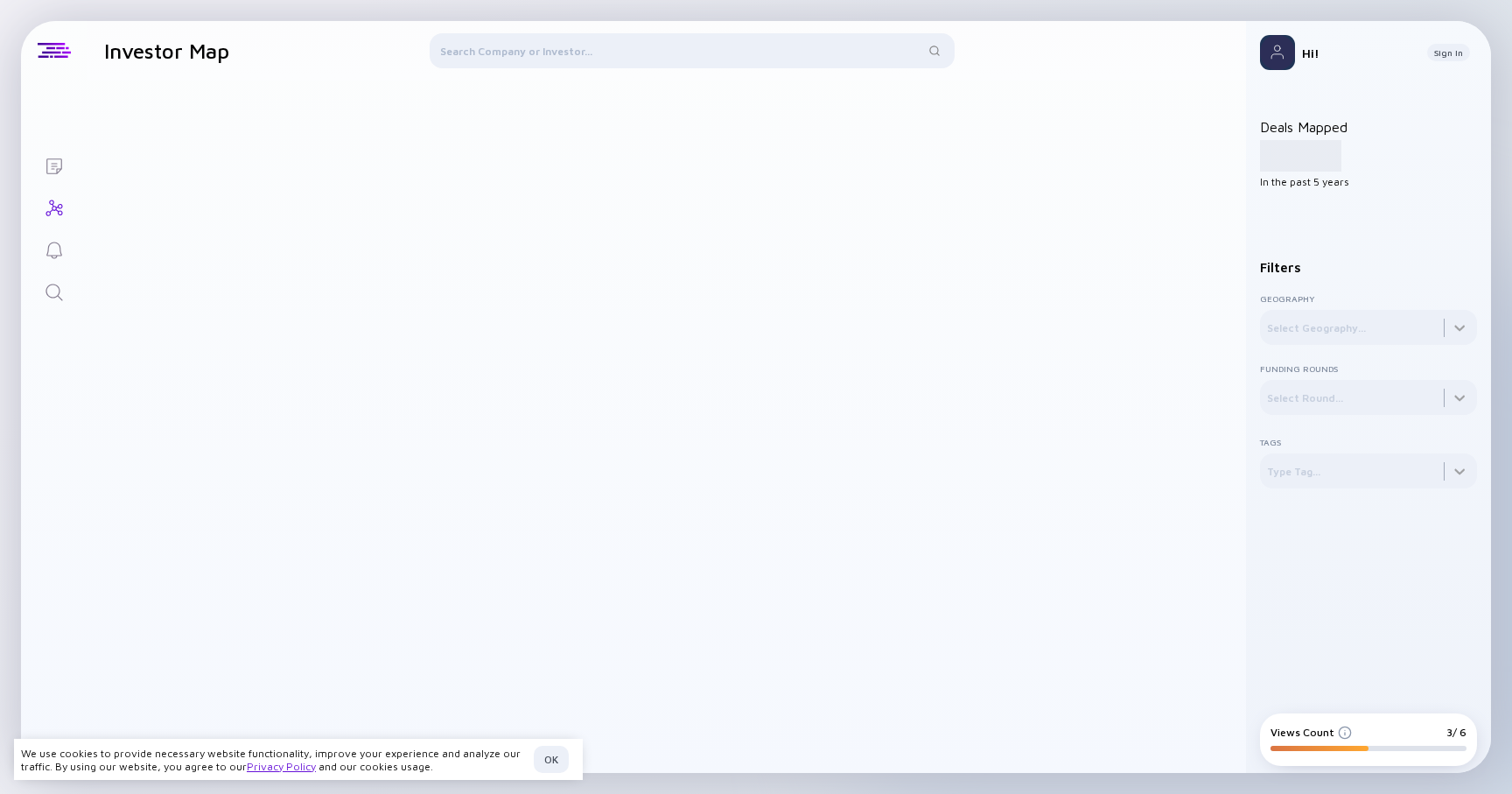
click at [66, 248] on link "Reminders" at bounding box center [54, 248] width 66 height 42
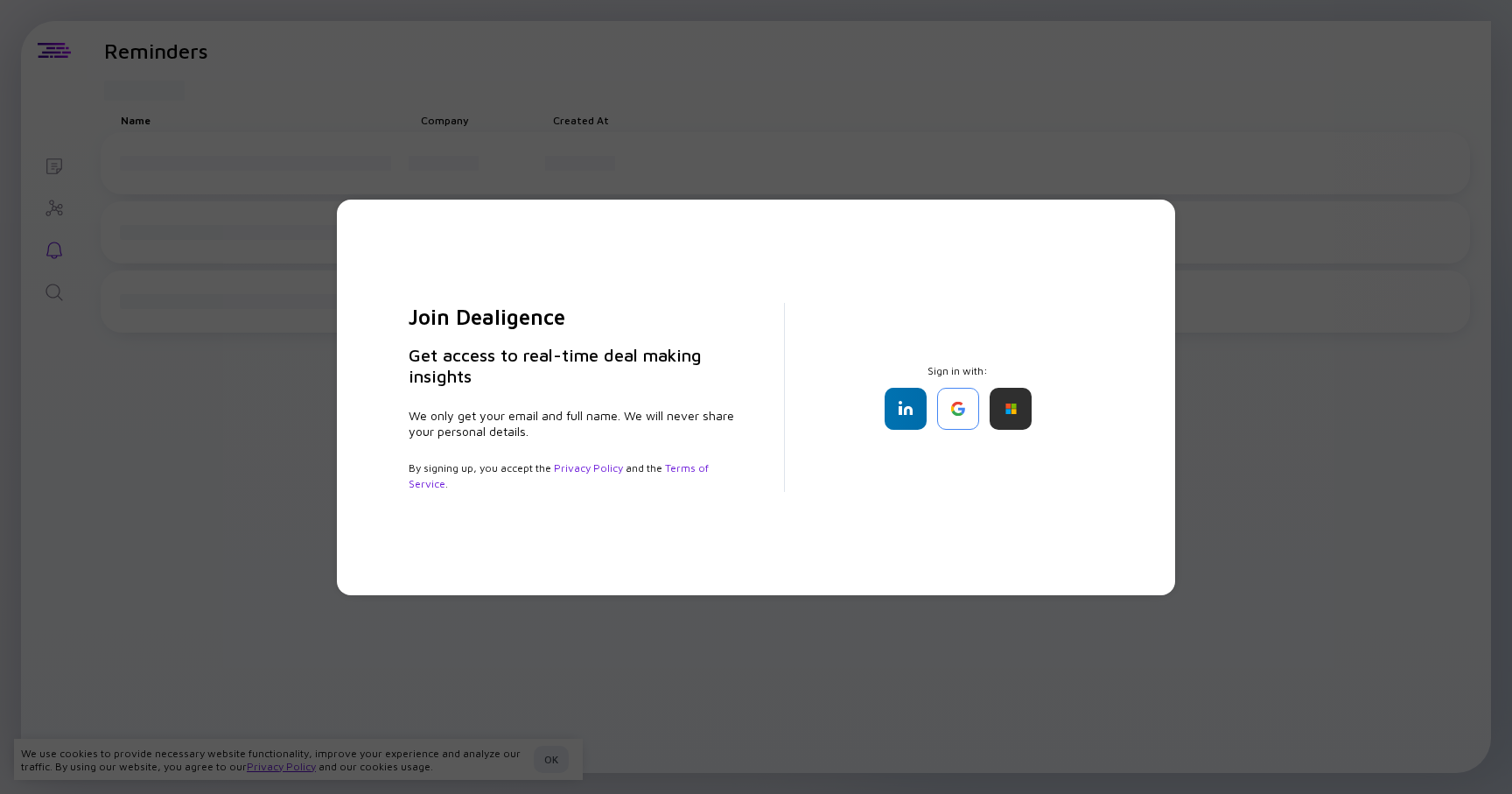
click at [107, 331] on div "Join Dealigence Get access to real-time deal making insights We only get your e…" at bounding box center [756, 397] width 1512 height 794
click at [342, 47] on div "Join Dealigence Get access to real-time deal making insights We only get your e…" at bounding box center [756, 397] width 1512 height 794
